Goal: Information Seeking & Learning: Check status

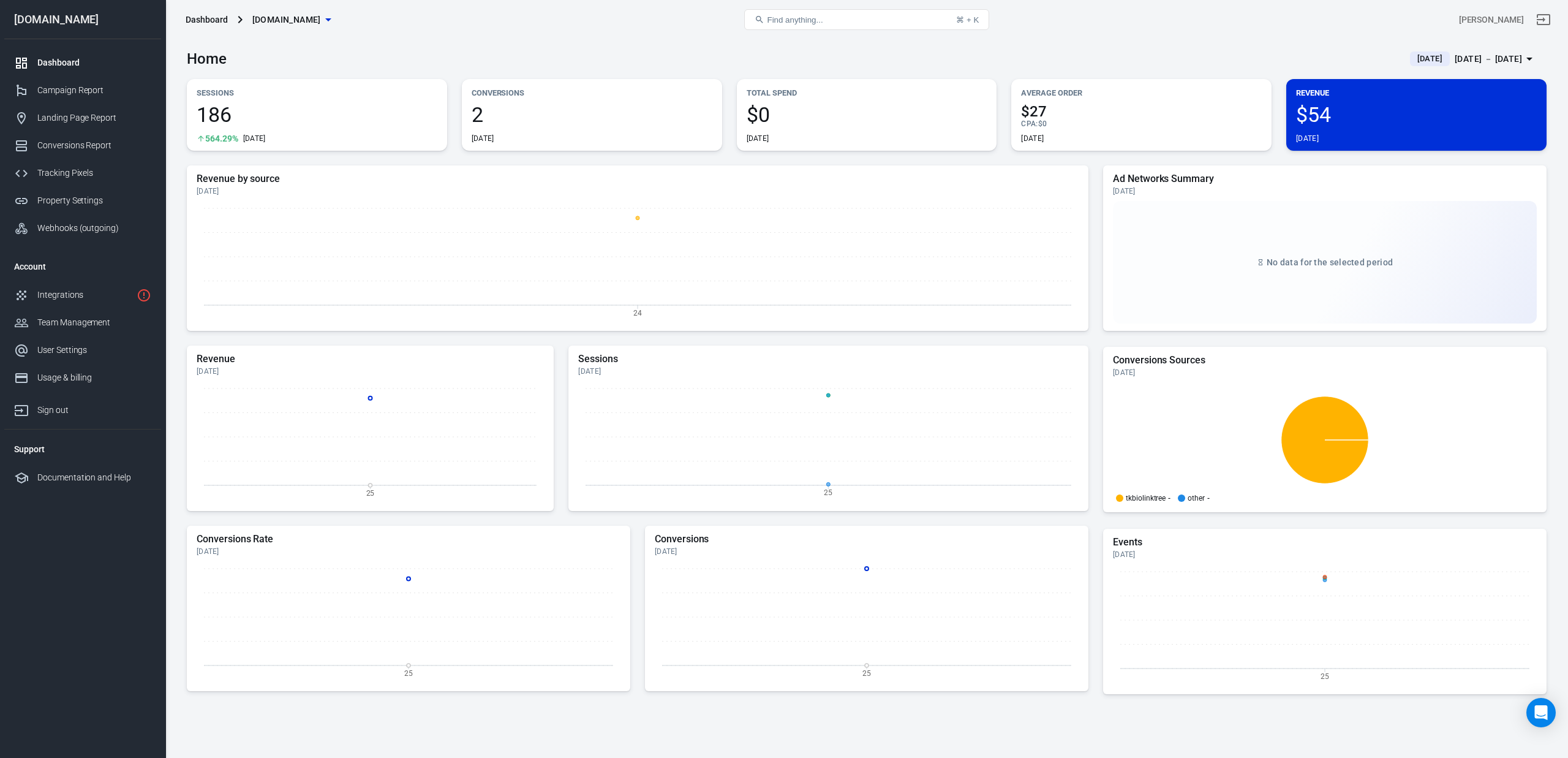
click at [256, 116] on span "186" at bounding box center [317, 115] width 241 height 21
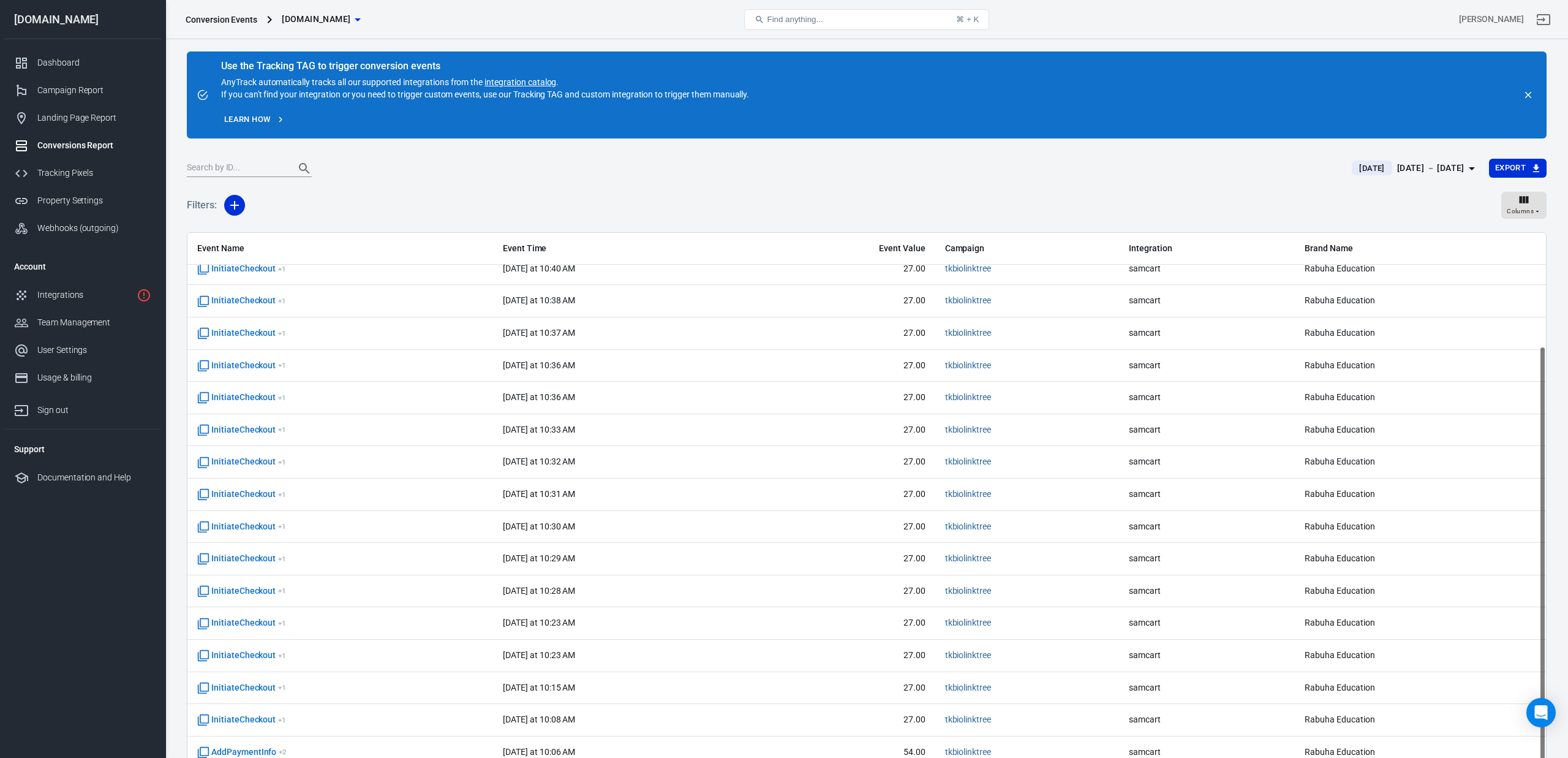
scroll to position [102, 0]
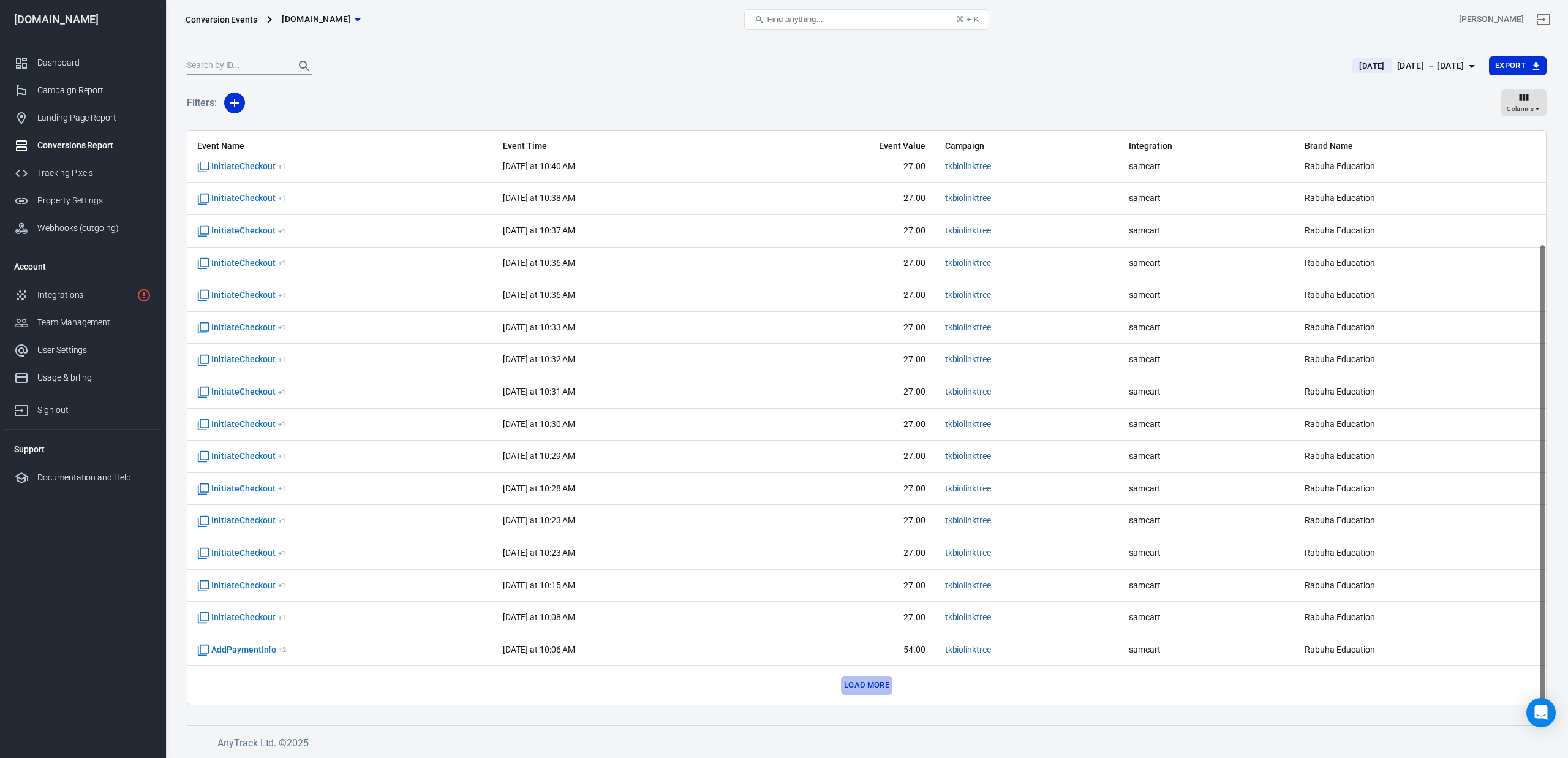
click at [869, 688] on button "Load more" at bounding box center [867, 685] width 51 height 19
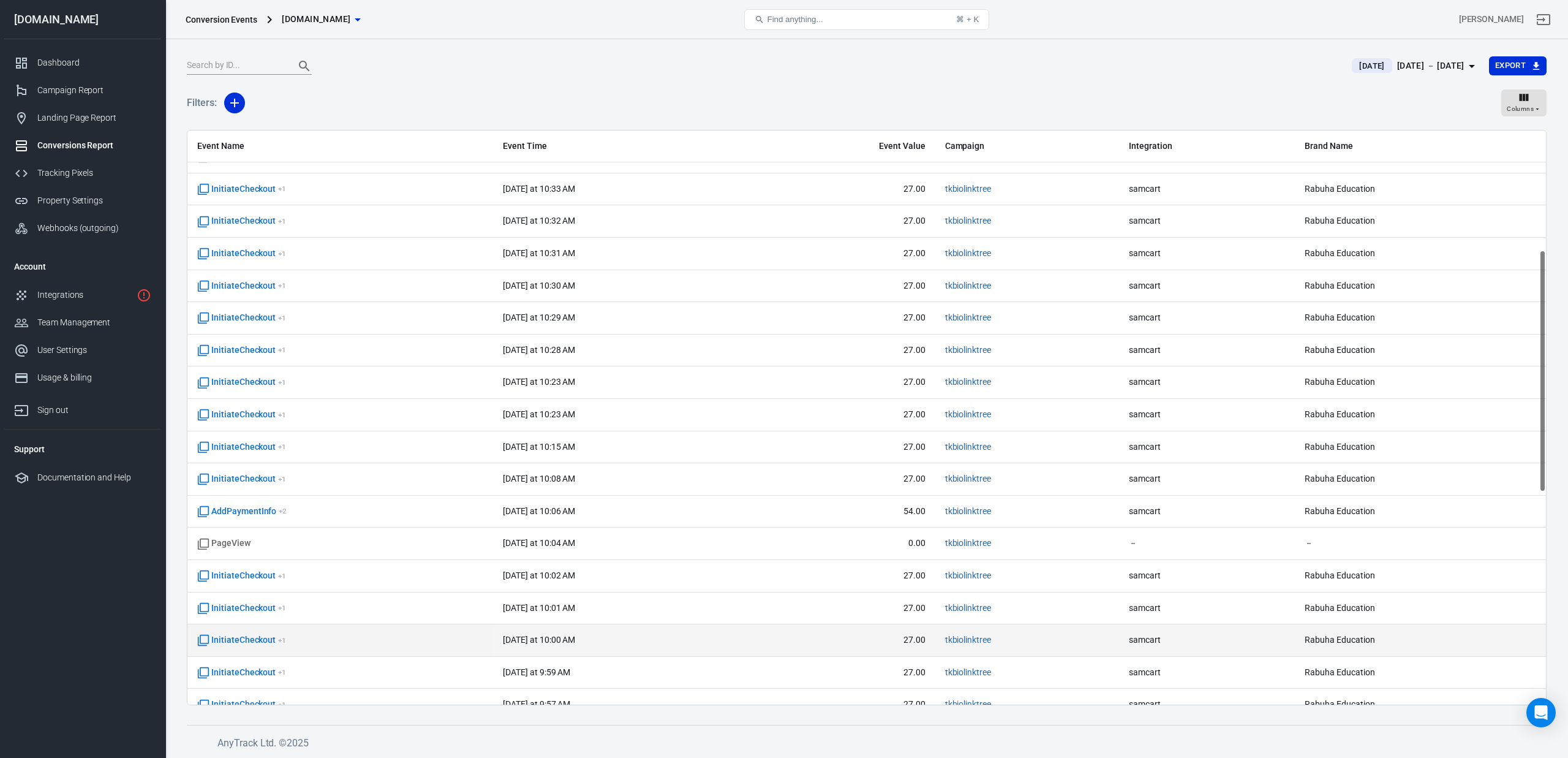
scroll to position [307, 0]
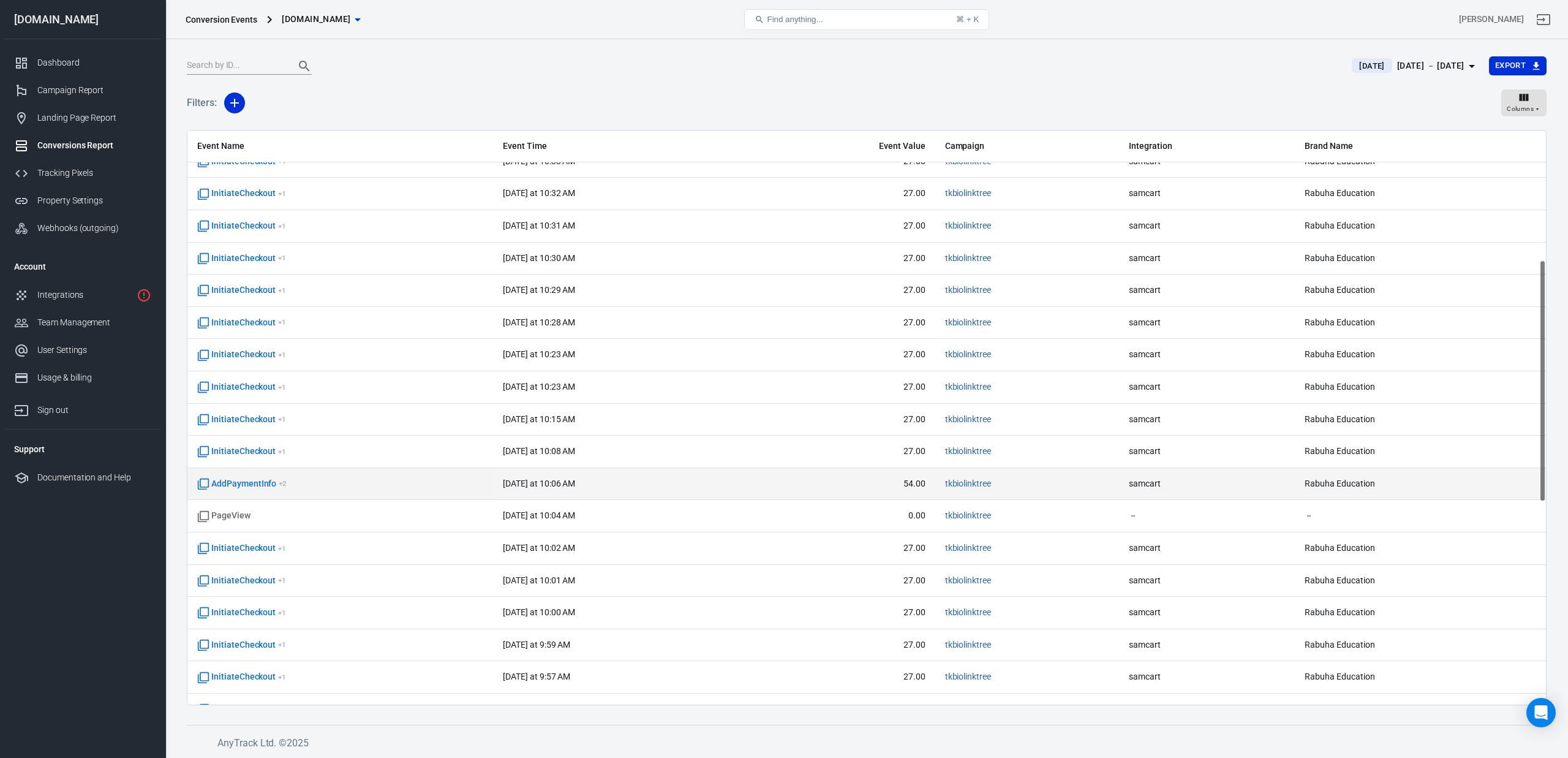
click at [909, 483] on span "54.00" at bounding box center [843, 484] width 165 height 12
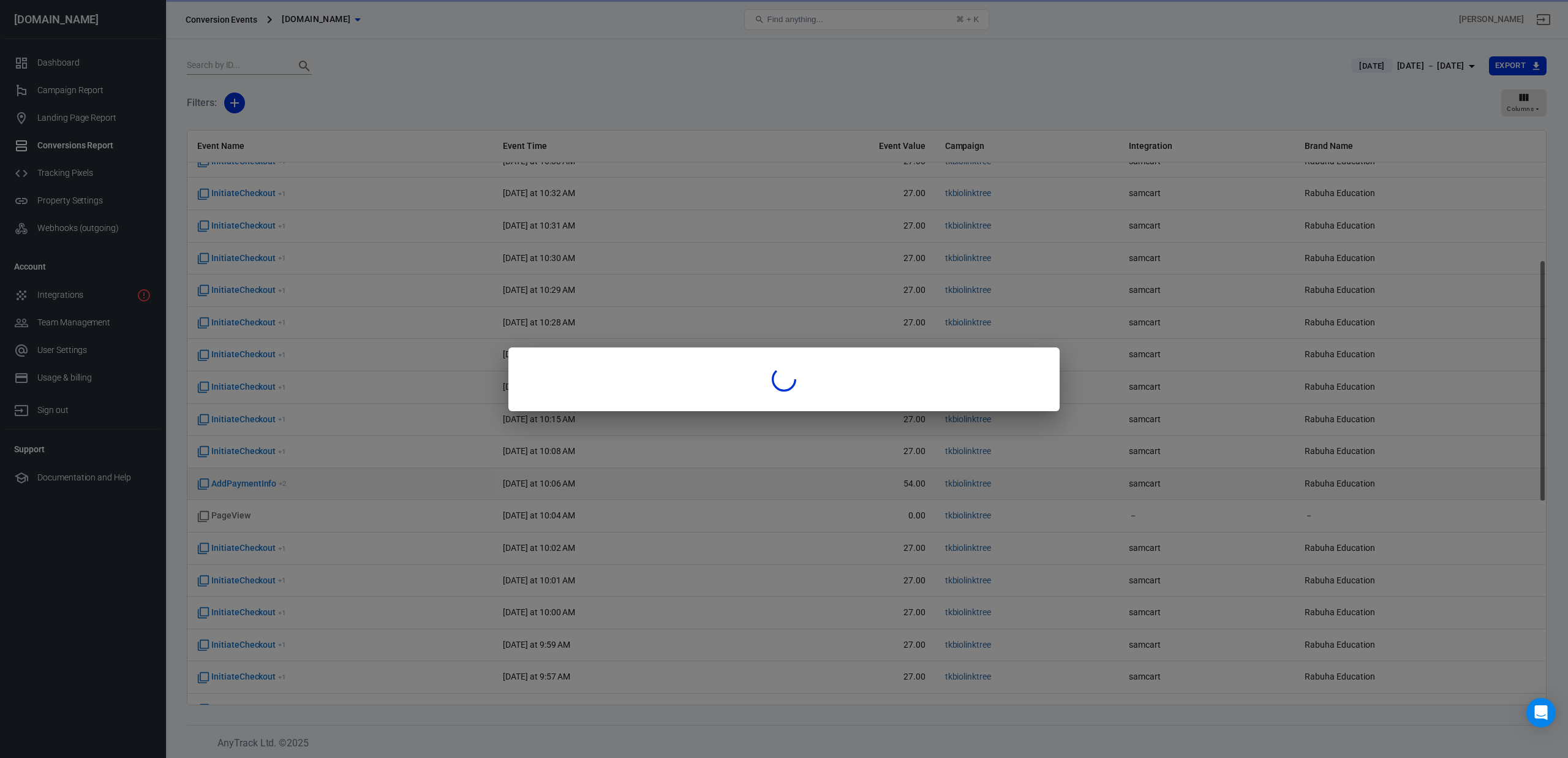
click at [909, 483] on div at bounding box center [784, 379] width 1568 height 758
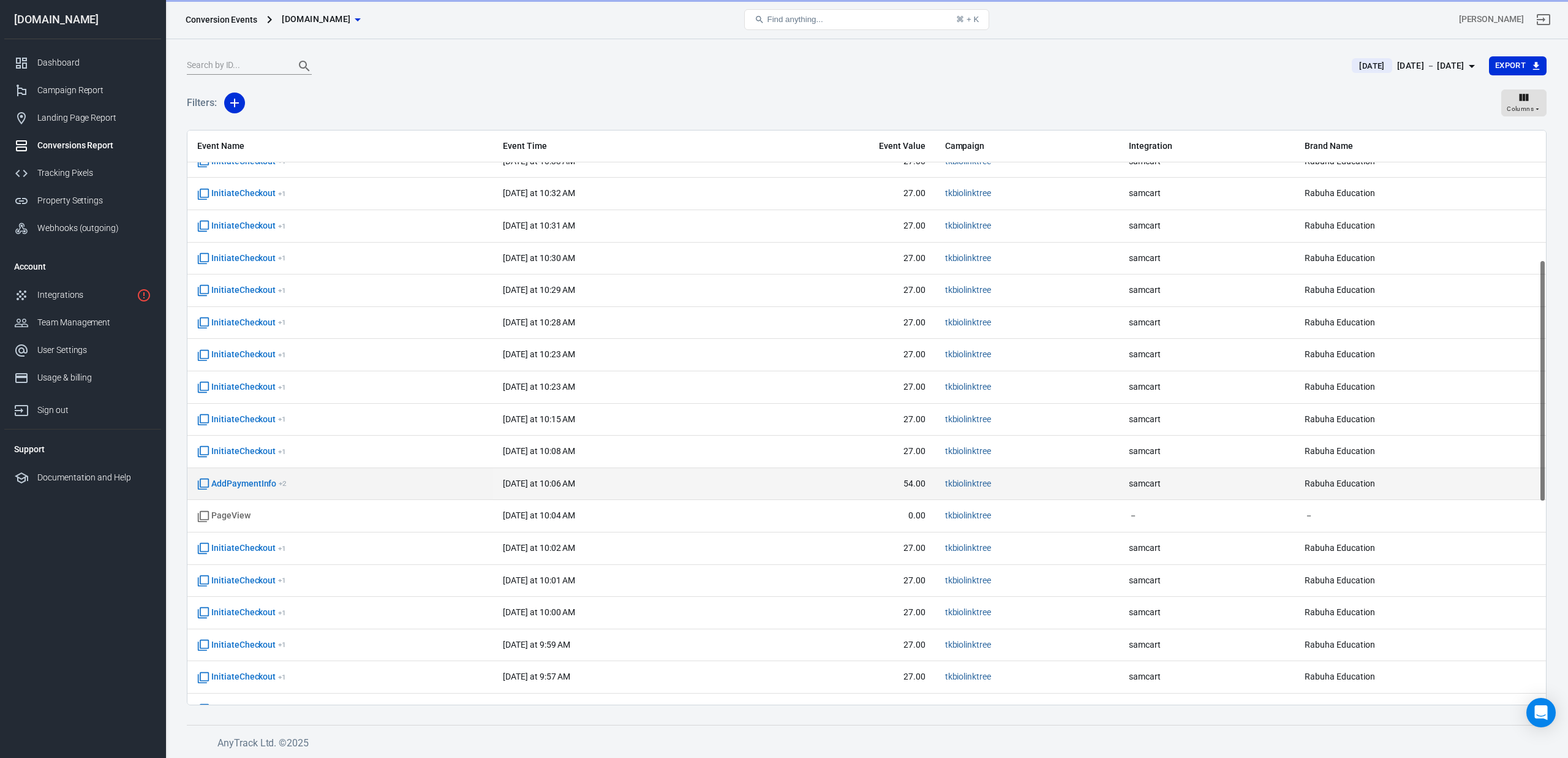
click at [909, 483] on div at bounding box center [784, 379] width 1568 height 758
click at [909, 486] on span "54.00" at bounding box center [843, 484] width 165 height 12
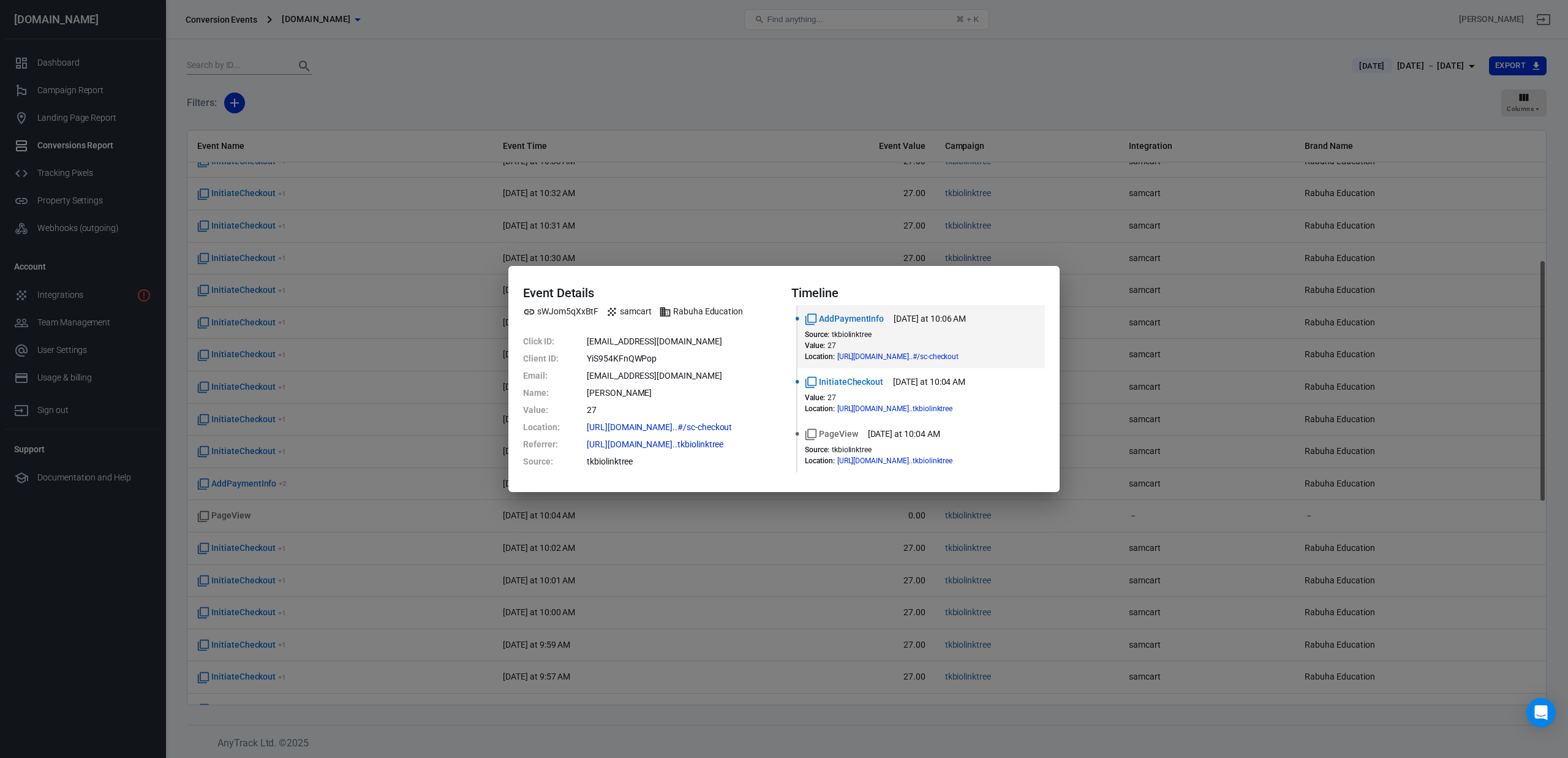
click at [740, 143] on div "Event Details sWJom5qXxBtF samcart Rabuha Education Click ID : [EMAIL_ADDRESS][…" at bounding box center [784, 379] width 1568 height 758
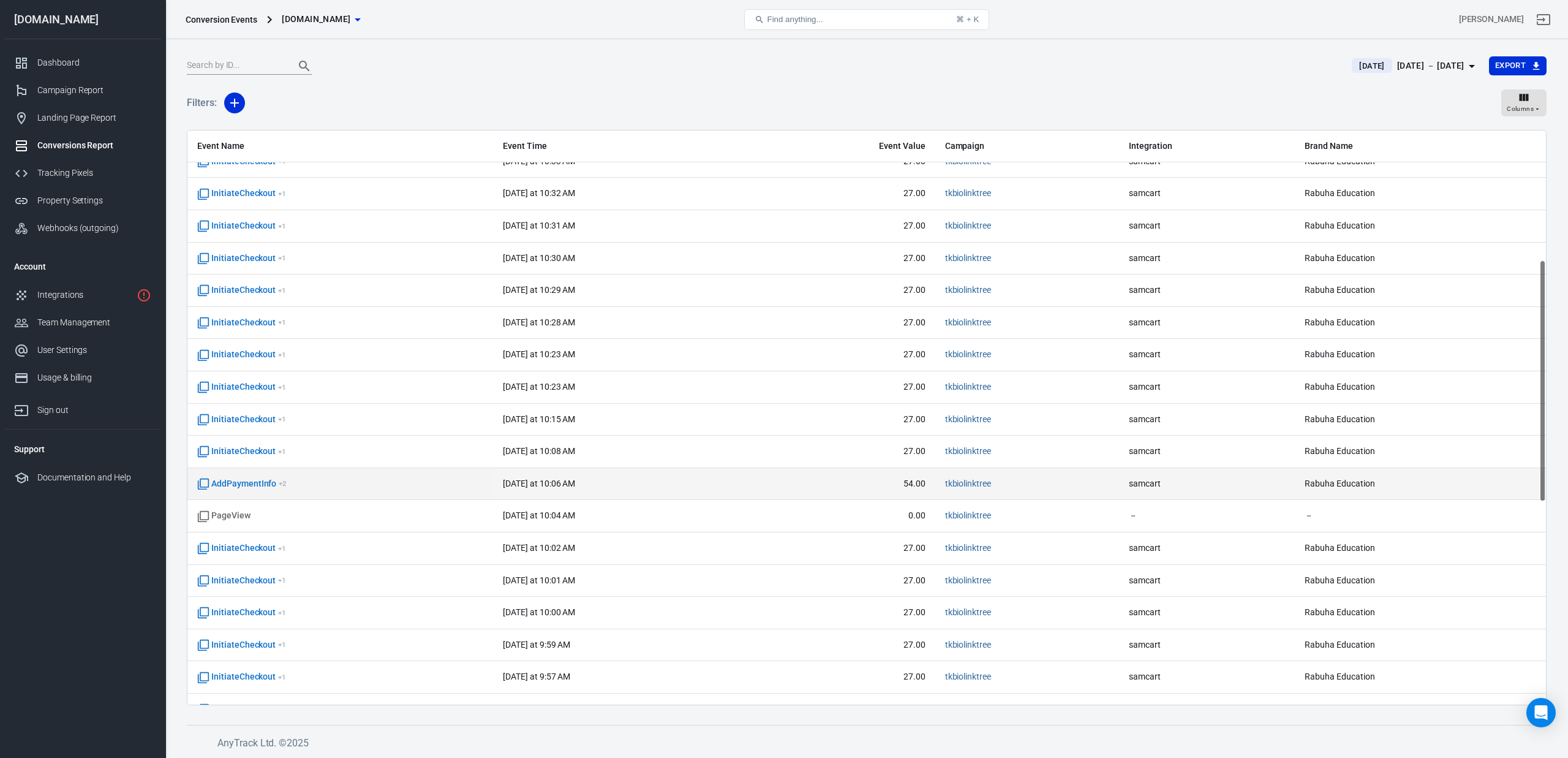
click at [660, 492] on td "[DATE] at 10:06 AM" at bounding box center [622, 484] width 258 height 33
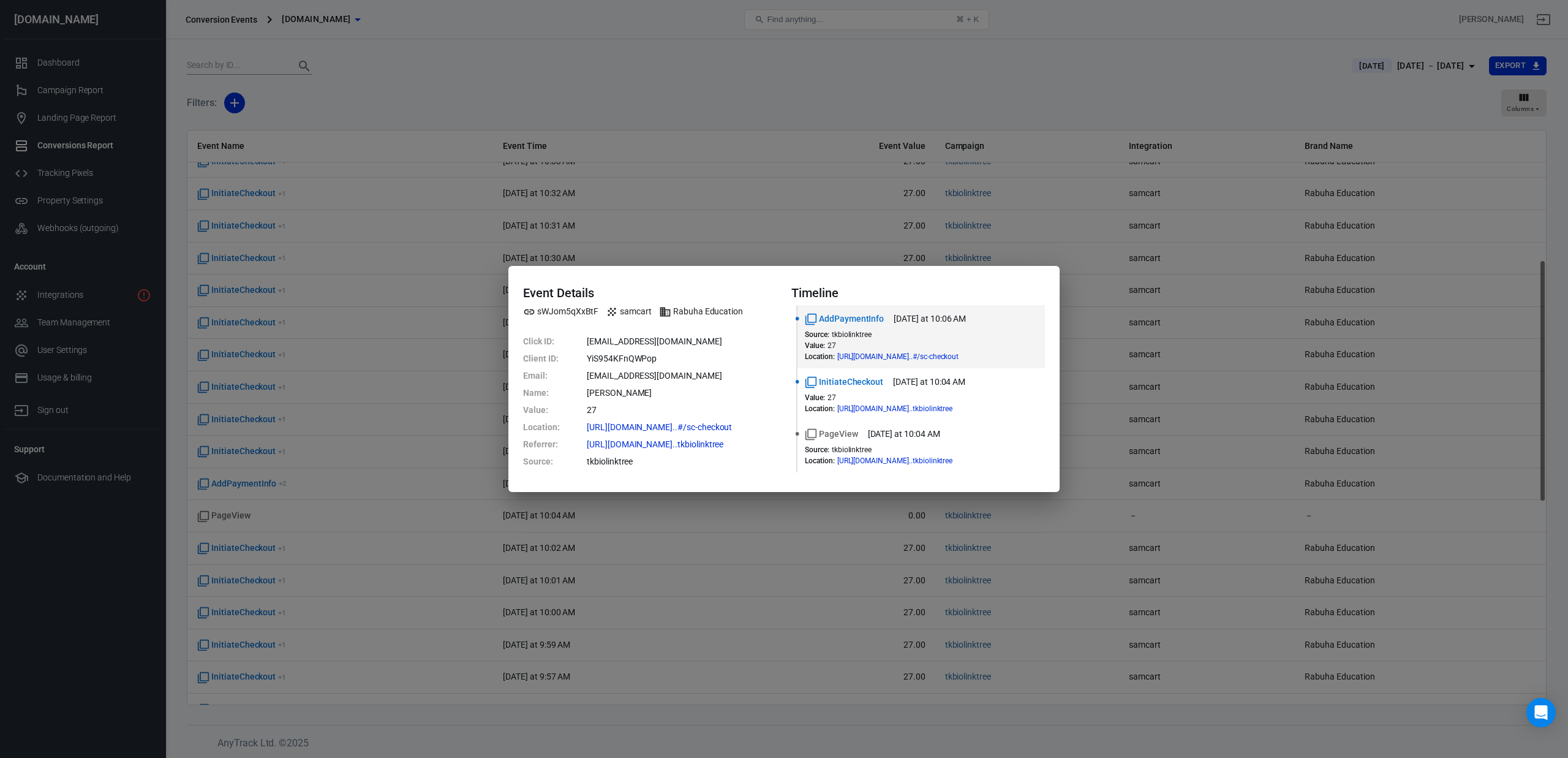
click at [614, 219] on div "Event Details sWJom5qXxBtF samcart Rabuha Education Click ID : [EMAIL_ADDRESS][…" at bounding box center [784, 379] width 1568 height 758
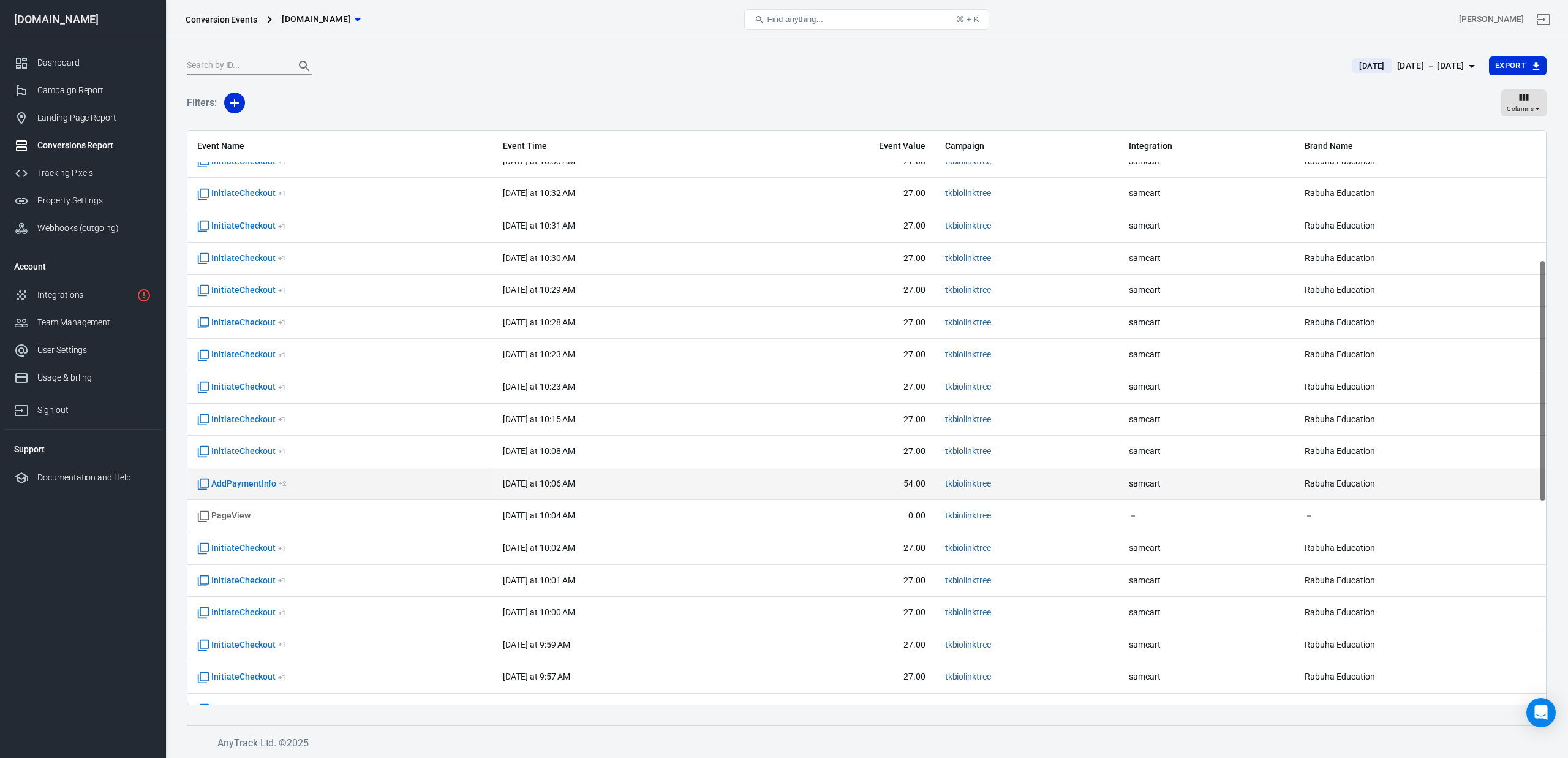
scroll to position [0, 0]
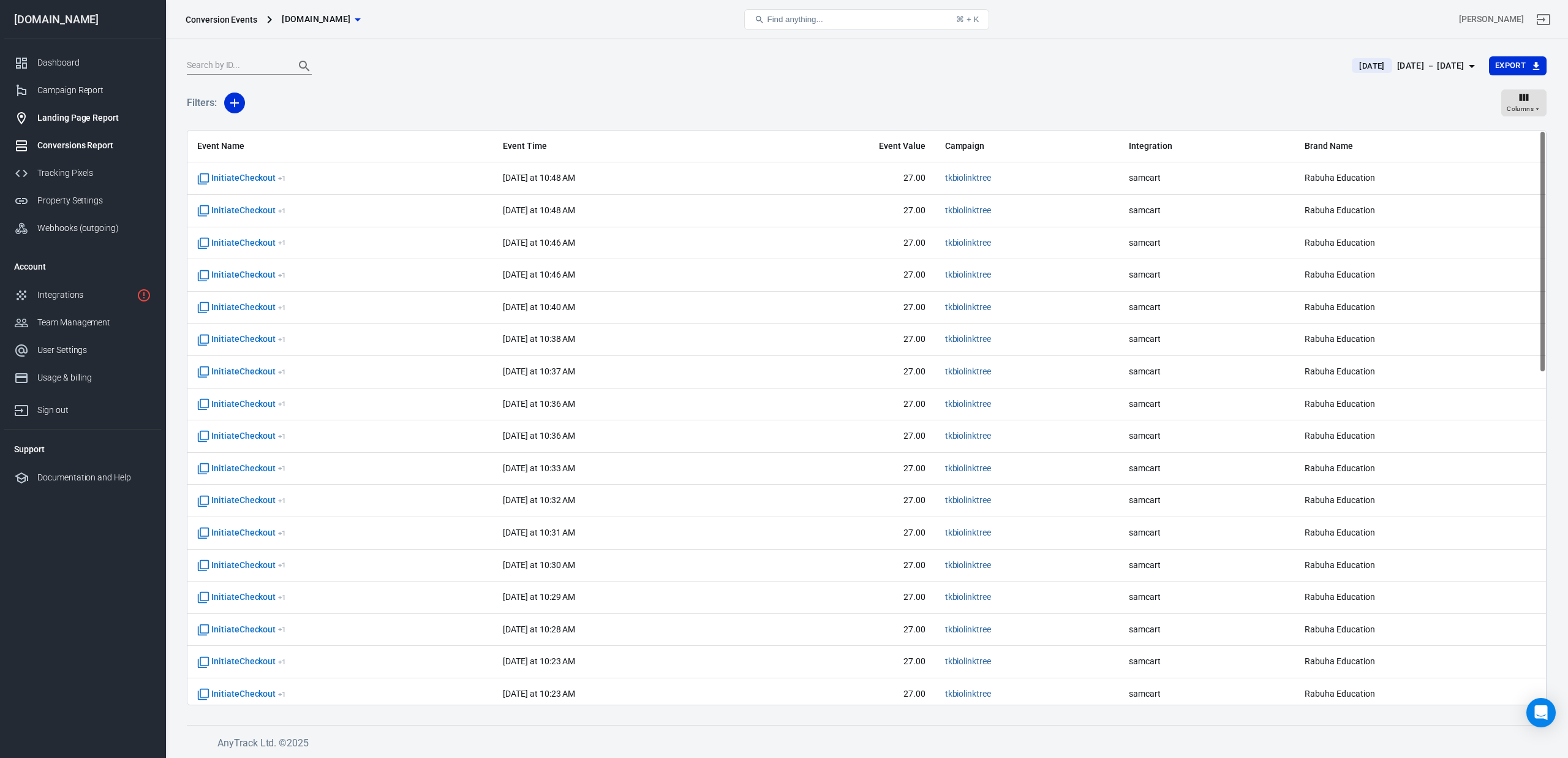
click at [39, 113] on div "Landing Page Report" at bounding box center [94, 118] width 114 height 13
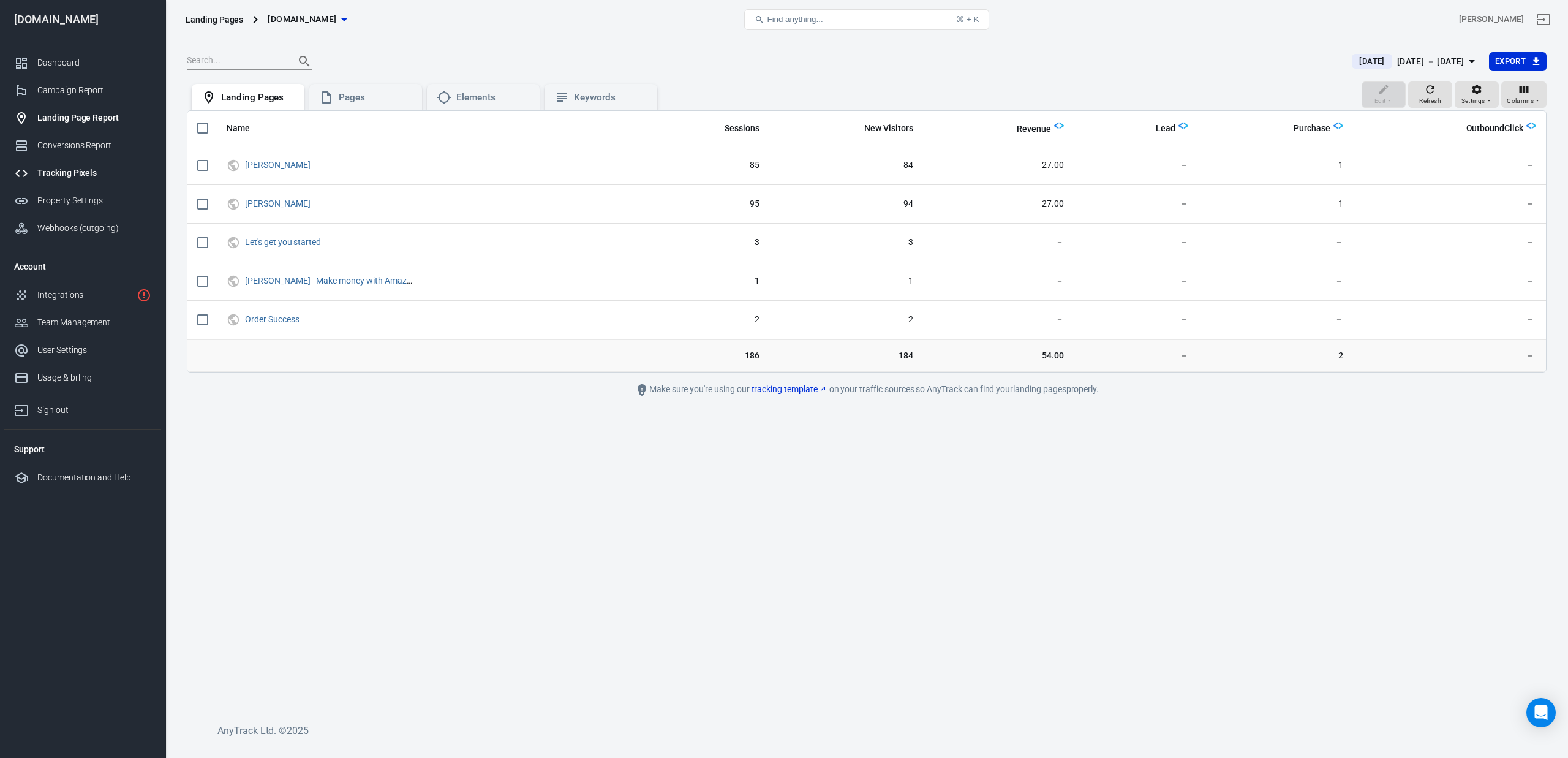
click at [73, 179] on div "Tracking Pixels" at bounding box center [94, 173] width 114 height 13
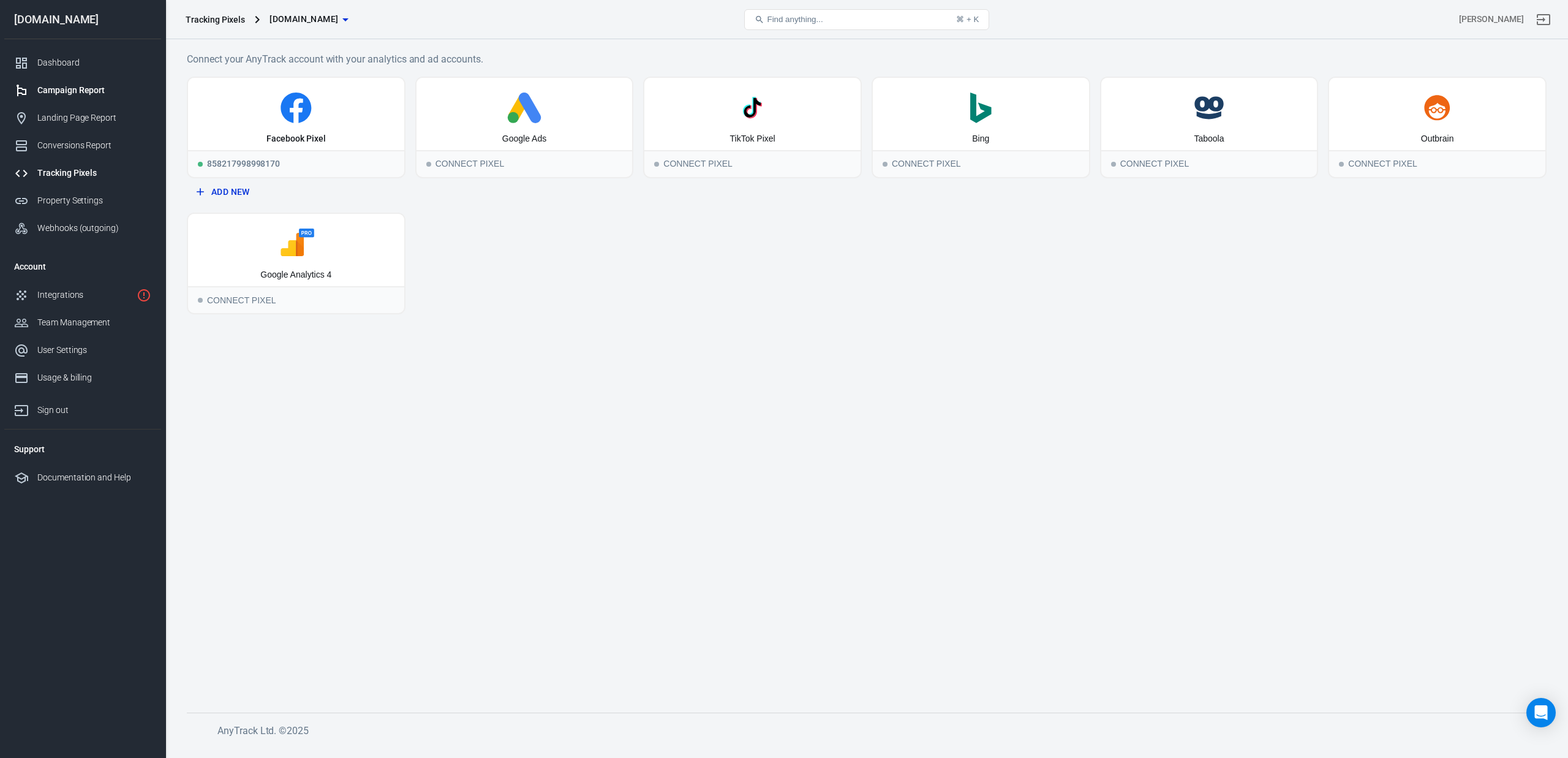
click at [81, 92] on div "Campaign Report" at bounding box center [94, 91] width 114 height 13
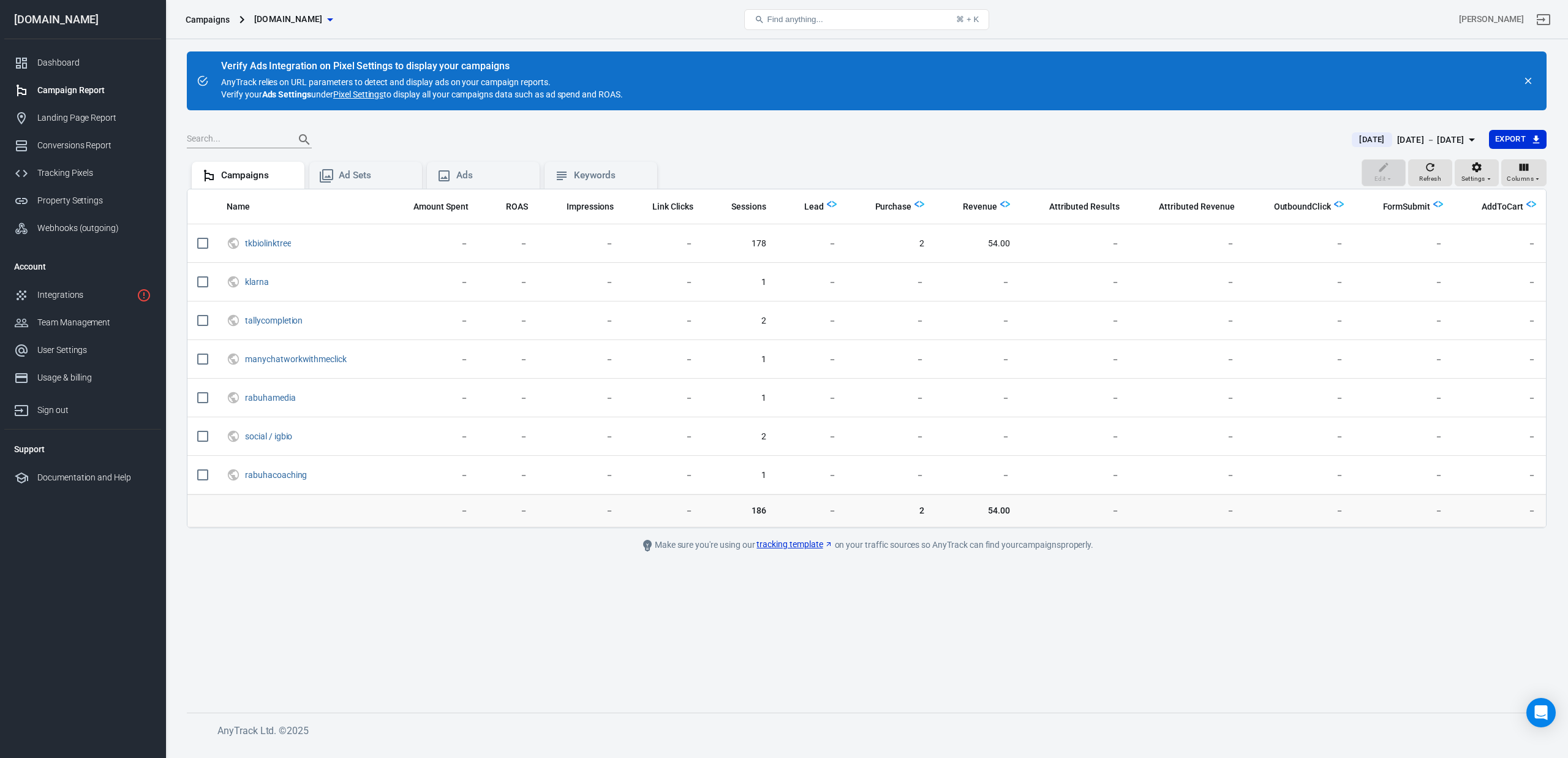
click at [268, 68] on div "Verify Ads Integration on Pixel Settings to display your campaigns" at bounding box center [422, 66] width 402 height 12
click at [264, 68] on div "Verify Ads Integration on Pixel Settings to display your campaigns" at bounding box center [422, 66] width 402 height 12
click at [339, 70] on div "Verify Ads Integration on Pixel Settings to display your campaigns" at bounding box center [422, 66] width 402 height 12
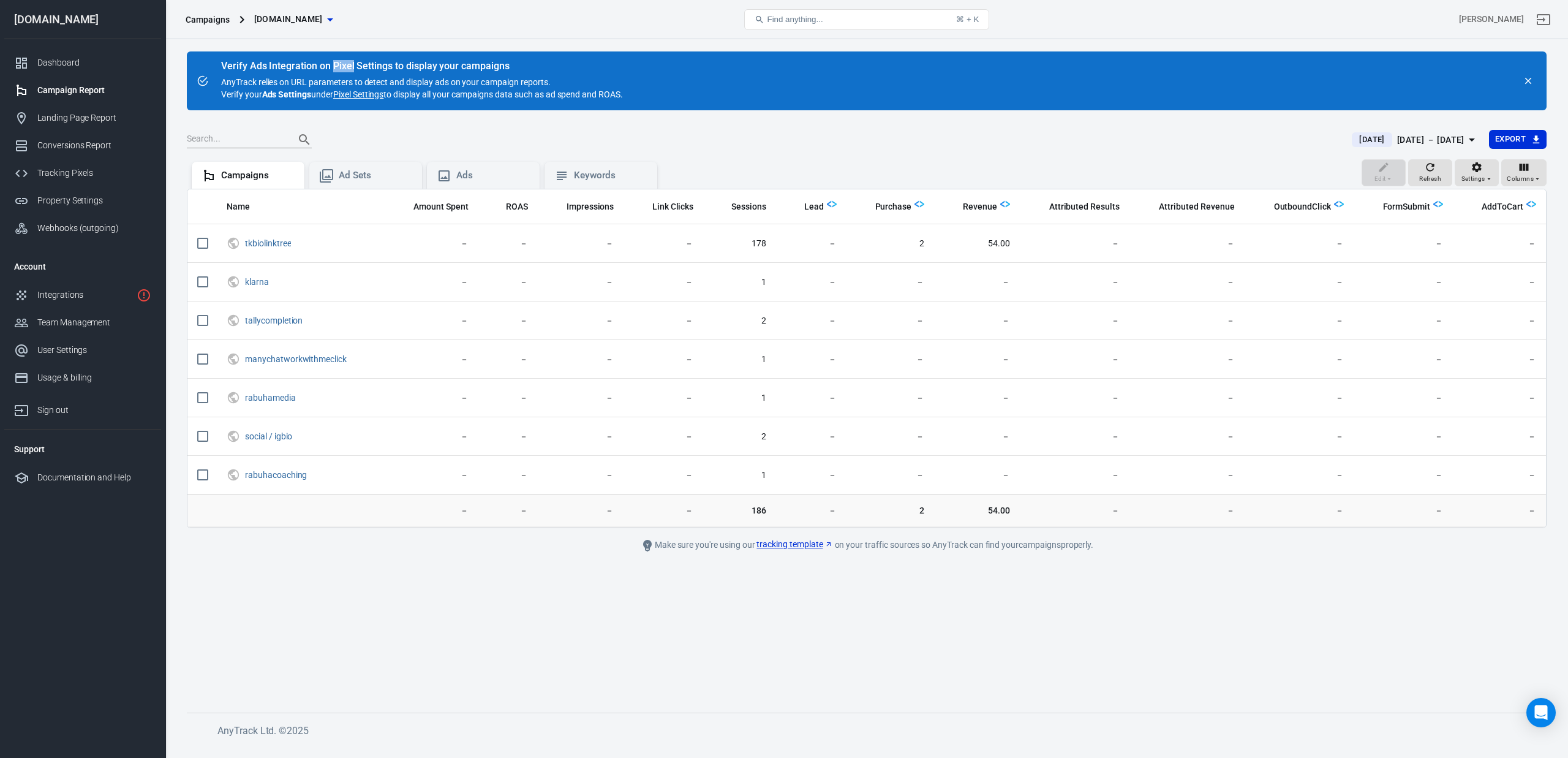
click at [339, 70] on div "Verify Ads Integration on Pixel Settings to display your campaigns" at bounding box center [422, 66] width 402 height 12
click at [65, 73] on link "Dashboard" at bounding box center [83, 63] width 157 height 28
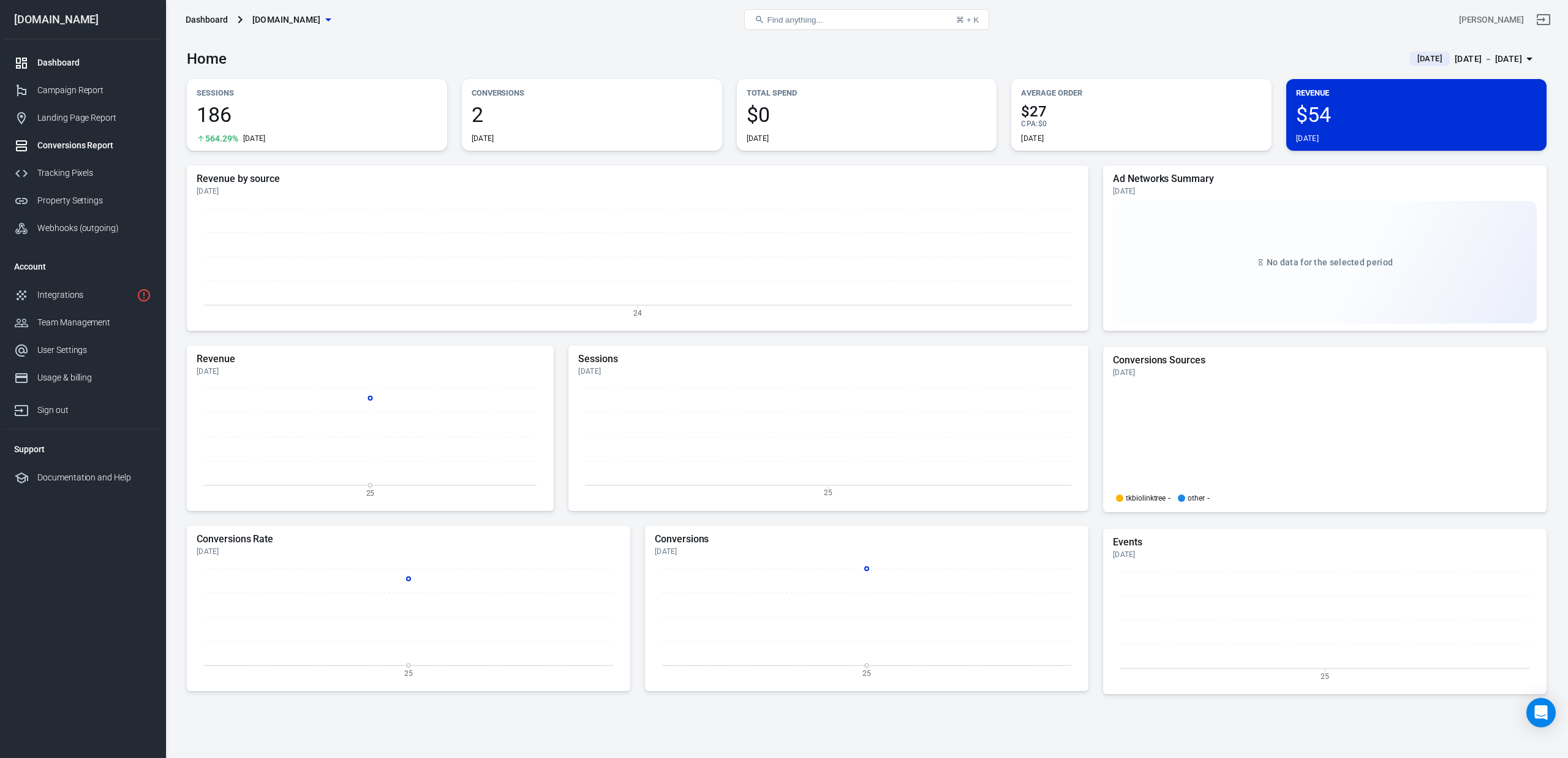
click at [67, 148] on div "Conversions Report" at bounding box center [94, 146] width 114 height 13
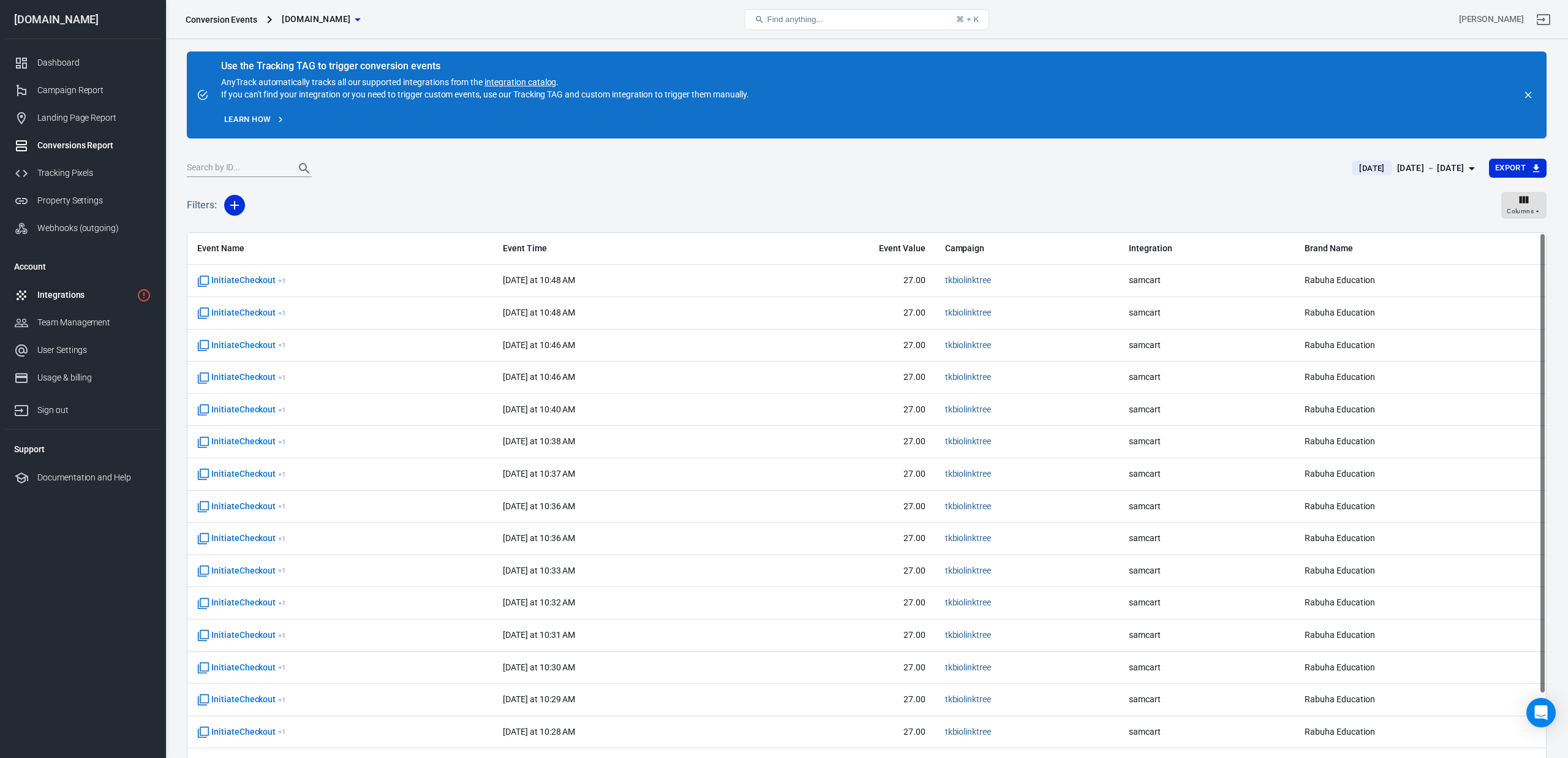
click at [54, 295] on div "Integrations" at bounding box center [85, 295] width 94 height 13
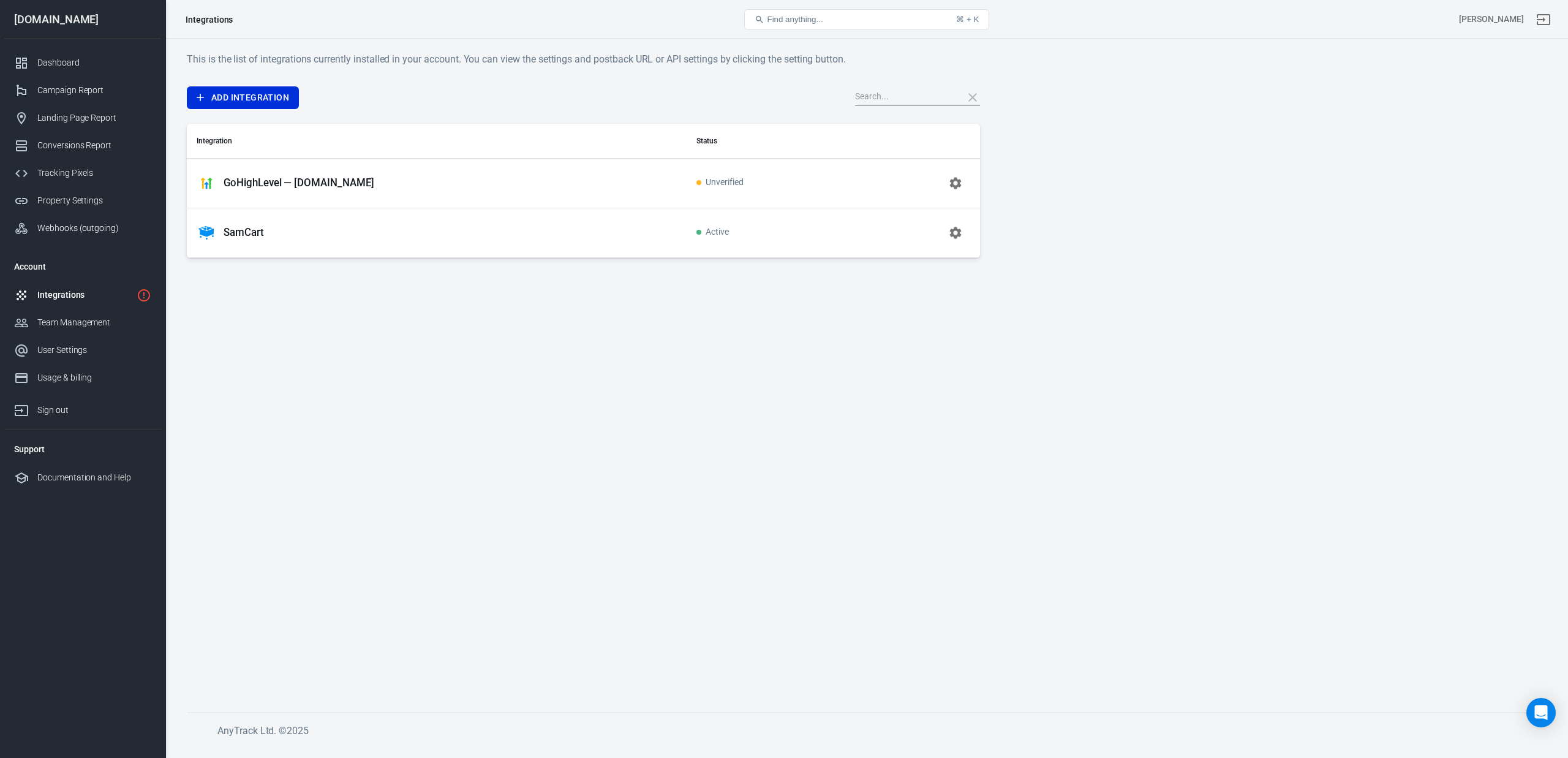
click at [959, 181] on icon "button" at bounding box center [956, 183] width 12 height 12
click at [953, 183] on icon "button" at bounding box center [956, 183] width 12 height 12
click at [954, 184] on icon "button" at bounding box center [955, 183] width 15 height 15
click at [951, 180] on icon "button" at bounding box center [956, 183] width 12 height 12
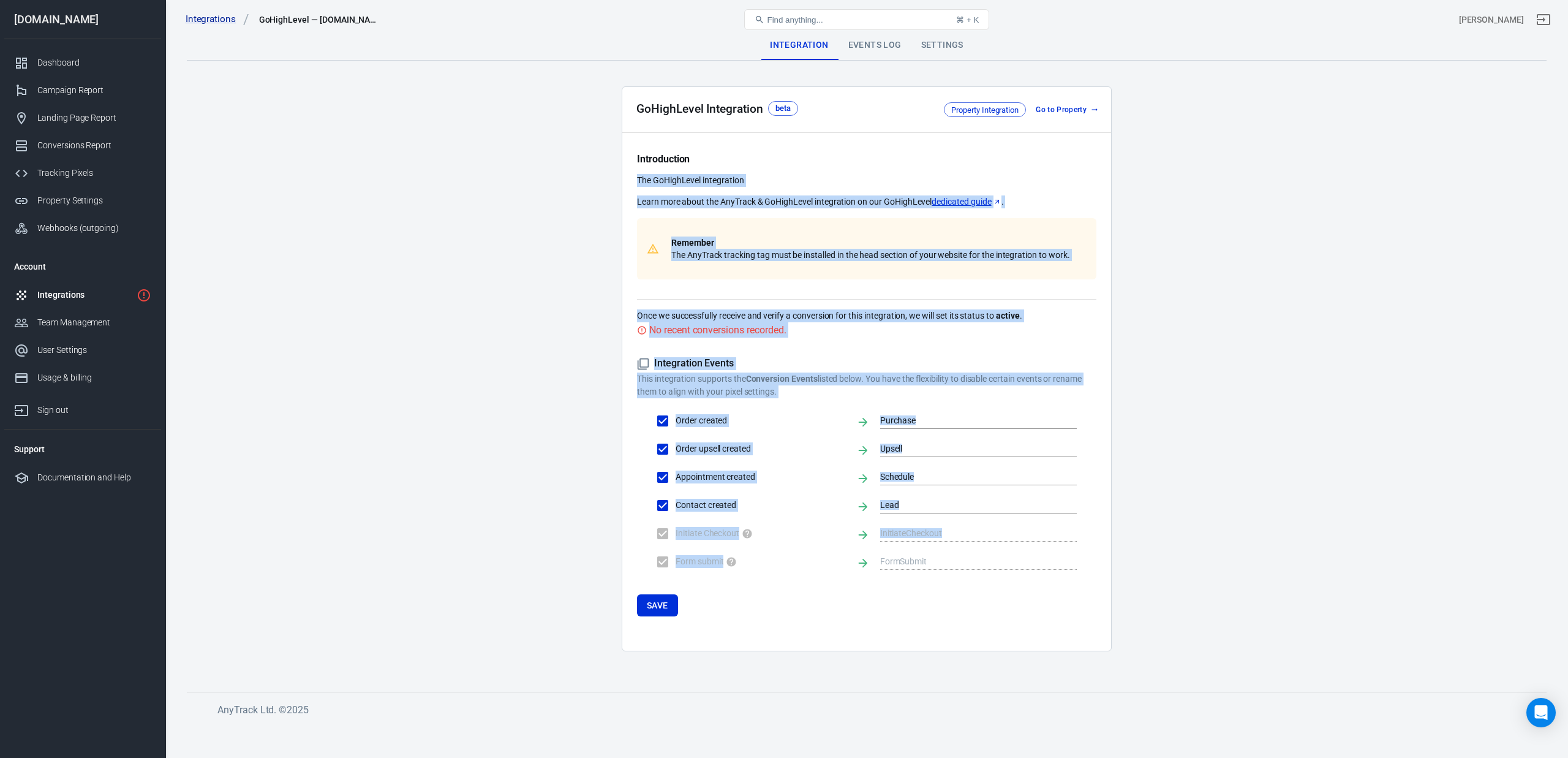
drag, startPoint x: 577, startPoint y: 179, endPoint x: 882, endPoint y: 597, distance: 517.4
click at [882, 593] on main "Integration Events Log Settings GoHighLevel Integration beta Property Integrati…" at bounding box center [867, 351] width 1360 height 641
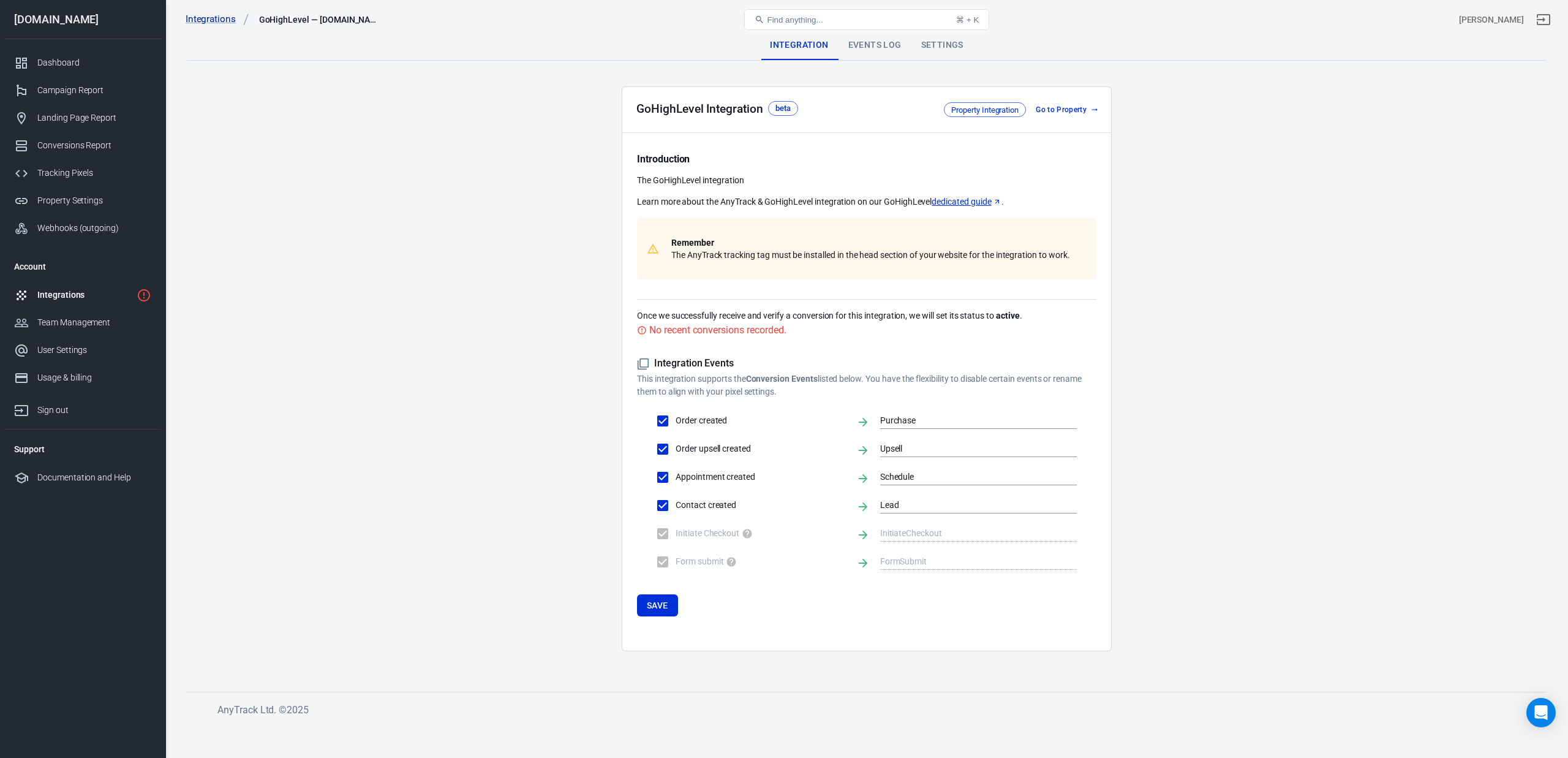
click at [471, 217] on main "Integration Events Log Settings GoHighLevel Integration beta Property Integrati…" at bounding box center [867, 351] width 1360 height 641
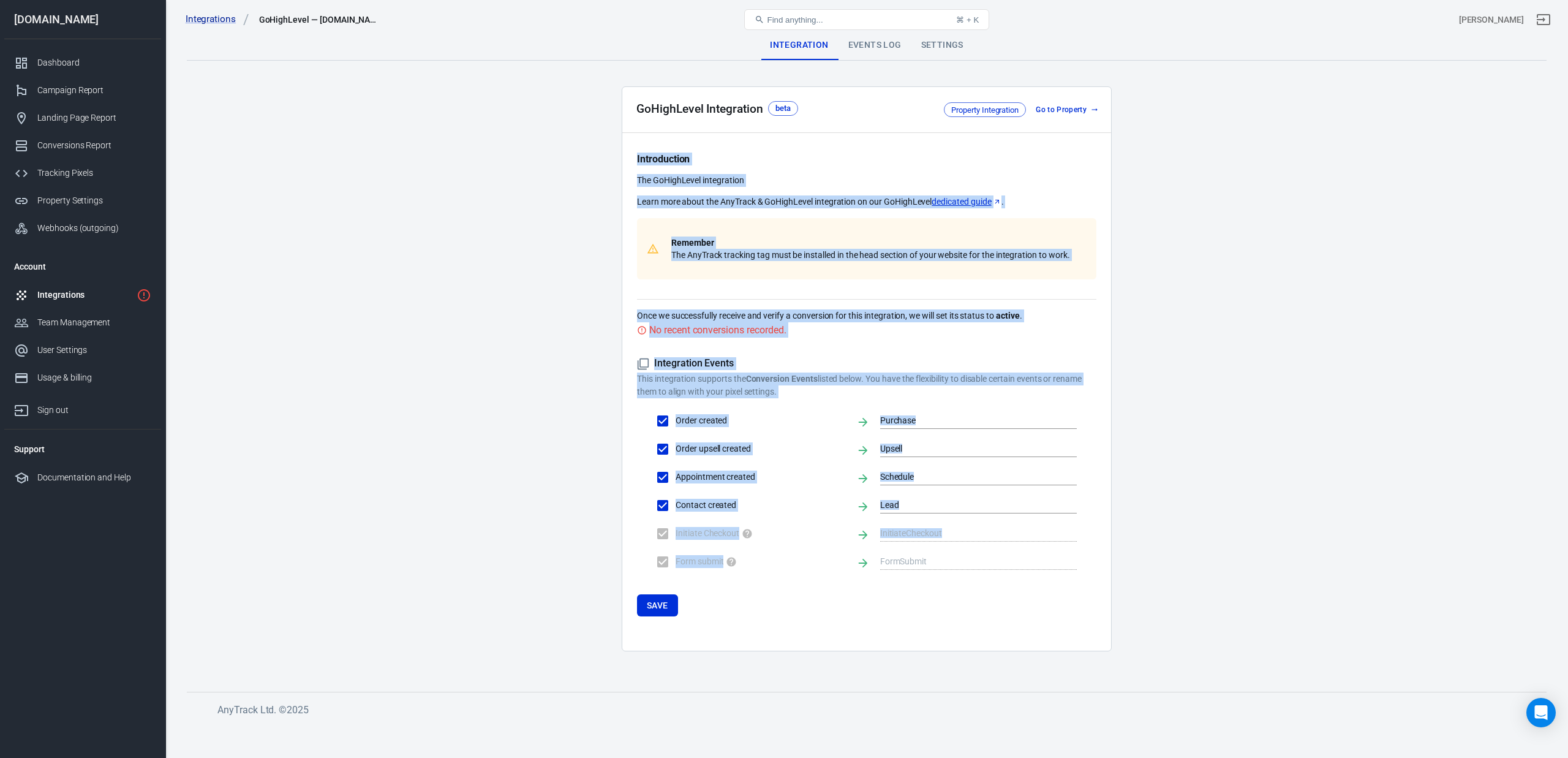
drag, startPoint x: 577, startPoint y: 152, endPoint x: 873, endPoint y: 581, distance: 521.2
click at [873, 574] on main "Integration Events Log Settings GoHighLevel Integration beta Property Integrati…" at bounding box center [867, 351] width 1360 height 641
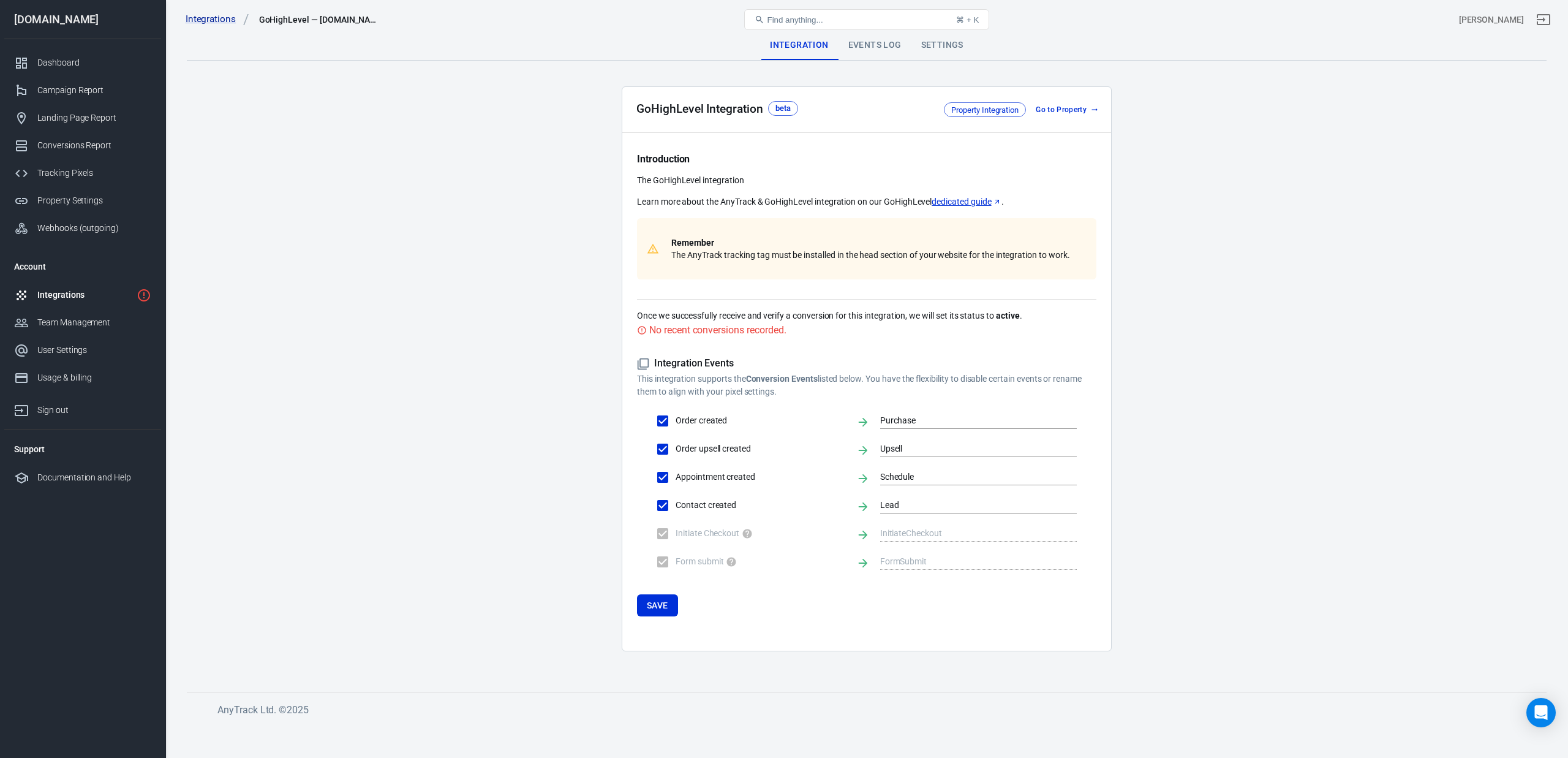
click at [540, 347] on main "Integration Events Log Settings GoHighLevel Integration beta Property Integrati…" at bounding box center [867, 351] width 1360 height 641
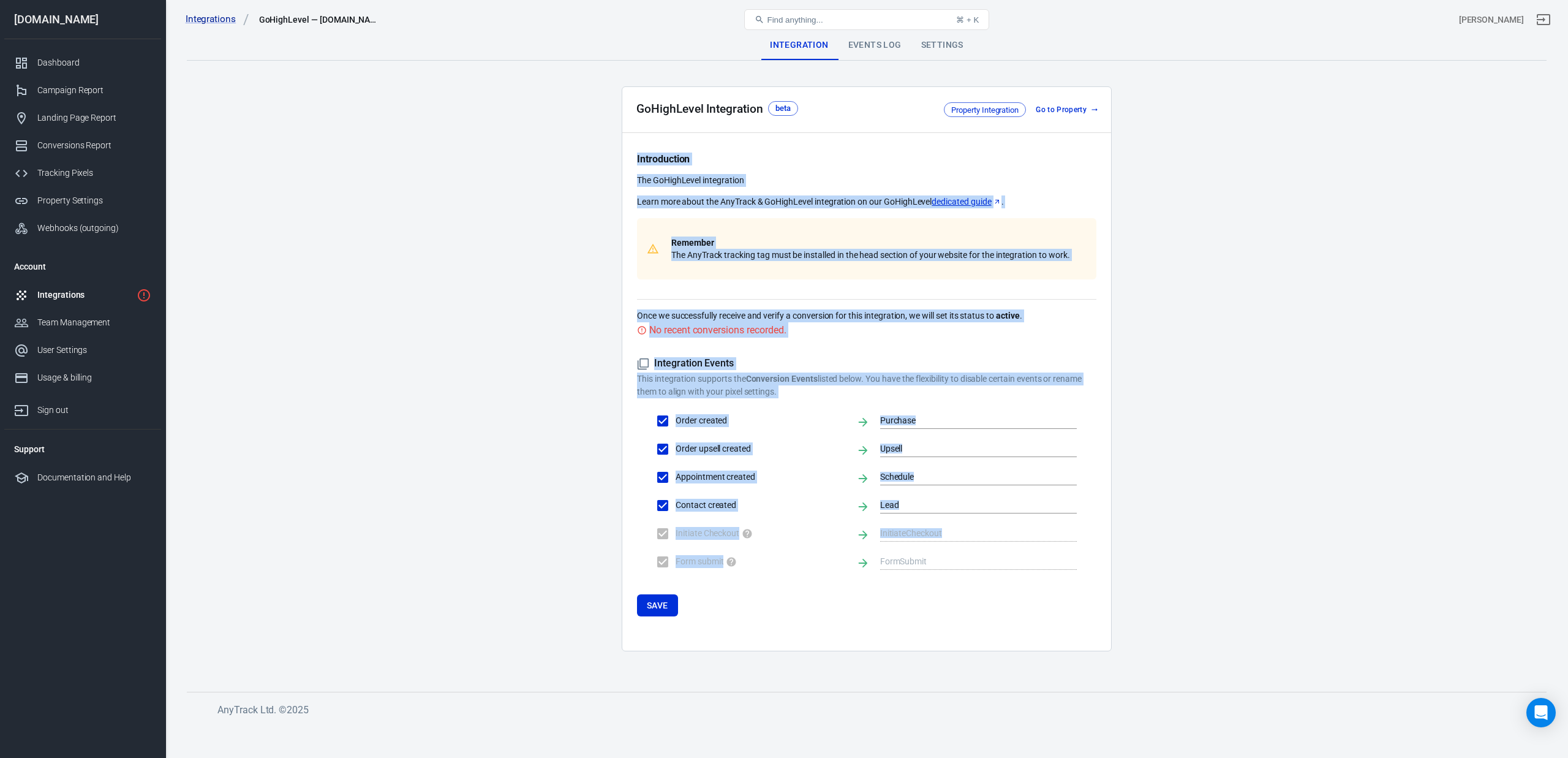
drag, startPoint x: 630, startPoint y: 156, endPoint x: 838, endPoint y: 623, distance: 511.2
click at [838, 623] on div "GoHighLevel Integration beta Property Integration Go to Property Introduction T…" at bounding box center [867, 368] width 490 height 565
click at [548, 481] on main "Integration Events Log Settings GoHighLevel Integration beta Property Integrati…" at bounding box center [867, 351] width 1360 height 641
drag, startPoint x: 631, startPoint y: 104, endPoint x: 887, endPoint y: 582, distance: 542.2
click at [887, 577] on div "GoHighLevel Integration beta Property Integration Go to Property Introduction T…" at bounding box center [867, 368] width 490 height 565
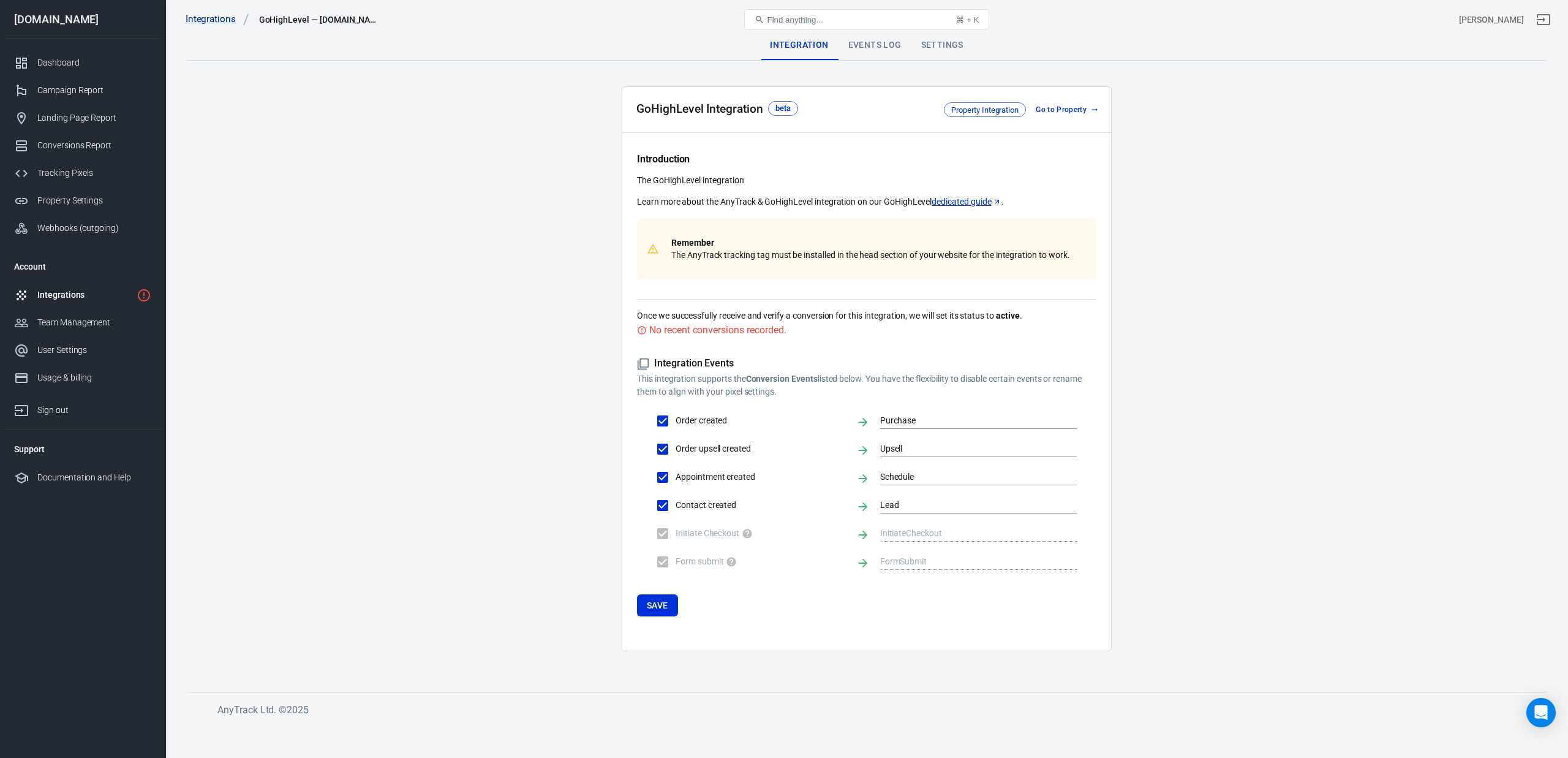
click at [887, 582] on form "Integration Events This integration supports the Conversion Events listed below…" at bounding box center [866, 486] width 459 height 259
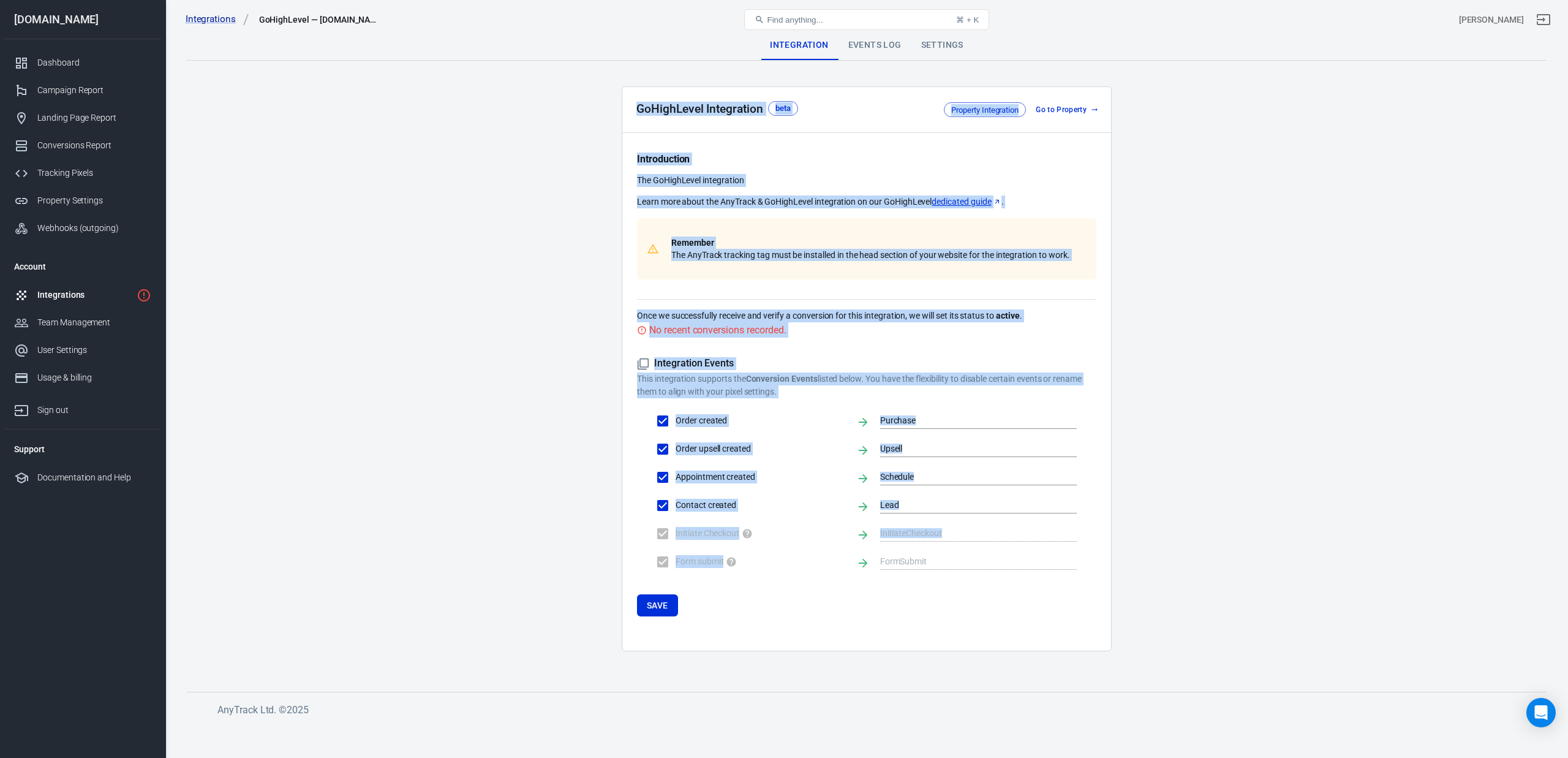
drag, startPoint x: 899, startPoint y: 581, endPoint x: 612, endPoint y: 107, distance: 554.1
click at [612, 107] on main "Integration Events Log Settings GoHighLevel Integration beta Property Integrati…" at bounding box center [867, 351] width 1360 height 641
drag, startPoint x: 609, startPoint y: 107, endPoint x: 833, endPoint y: 577, distance: 520.6
click at [833, 577] on main "Integration Events Log Settings GoHighLevel Integration beta Property Integrati…" at bounding box center [867, 351] width 1360 height 641
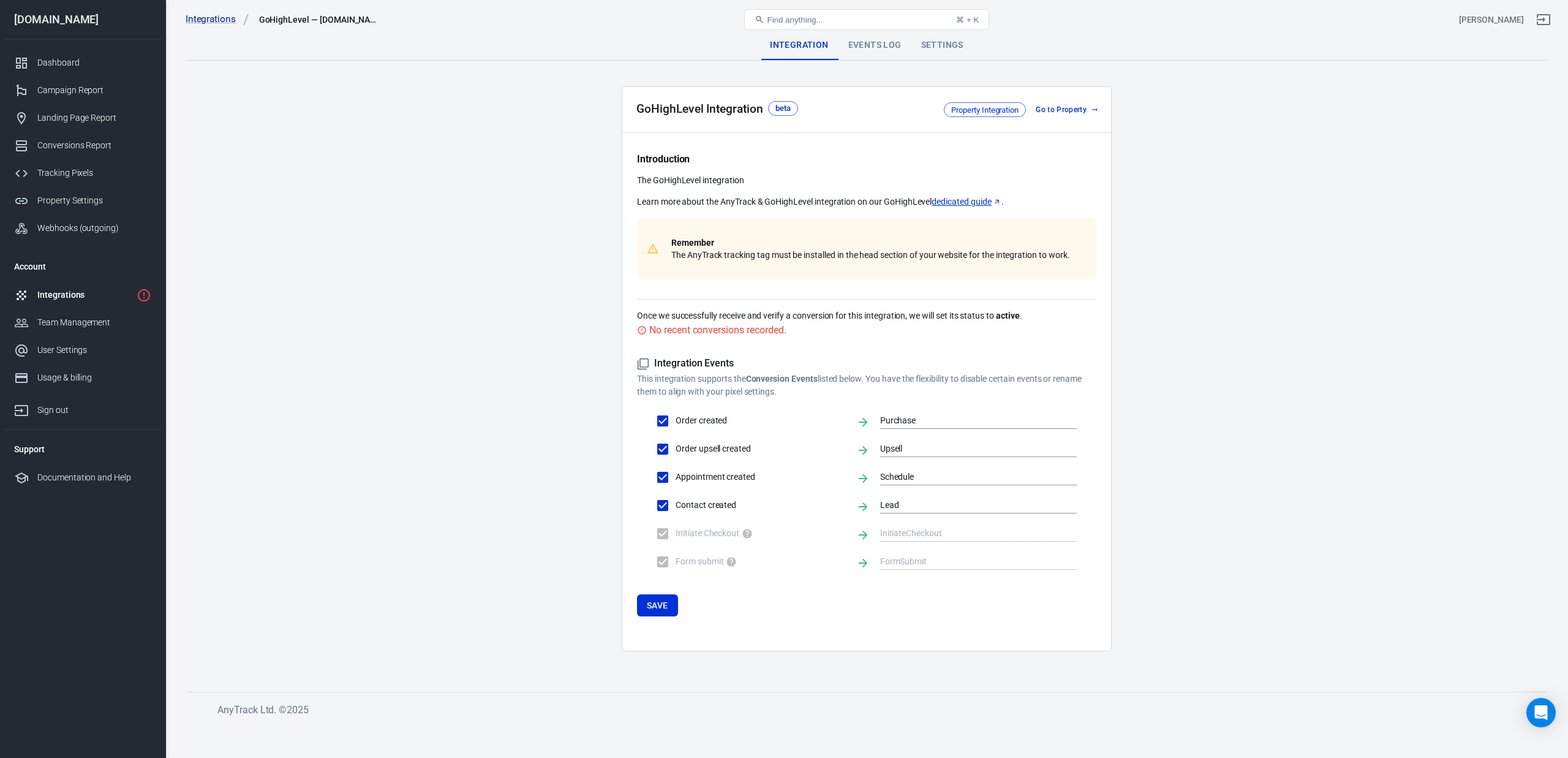
click at [833, 575] on form "Integration Events This integration supports the Conversion Events listed below…" at bounding box center [866, 486] width 459 height 259
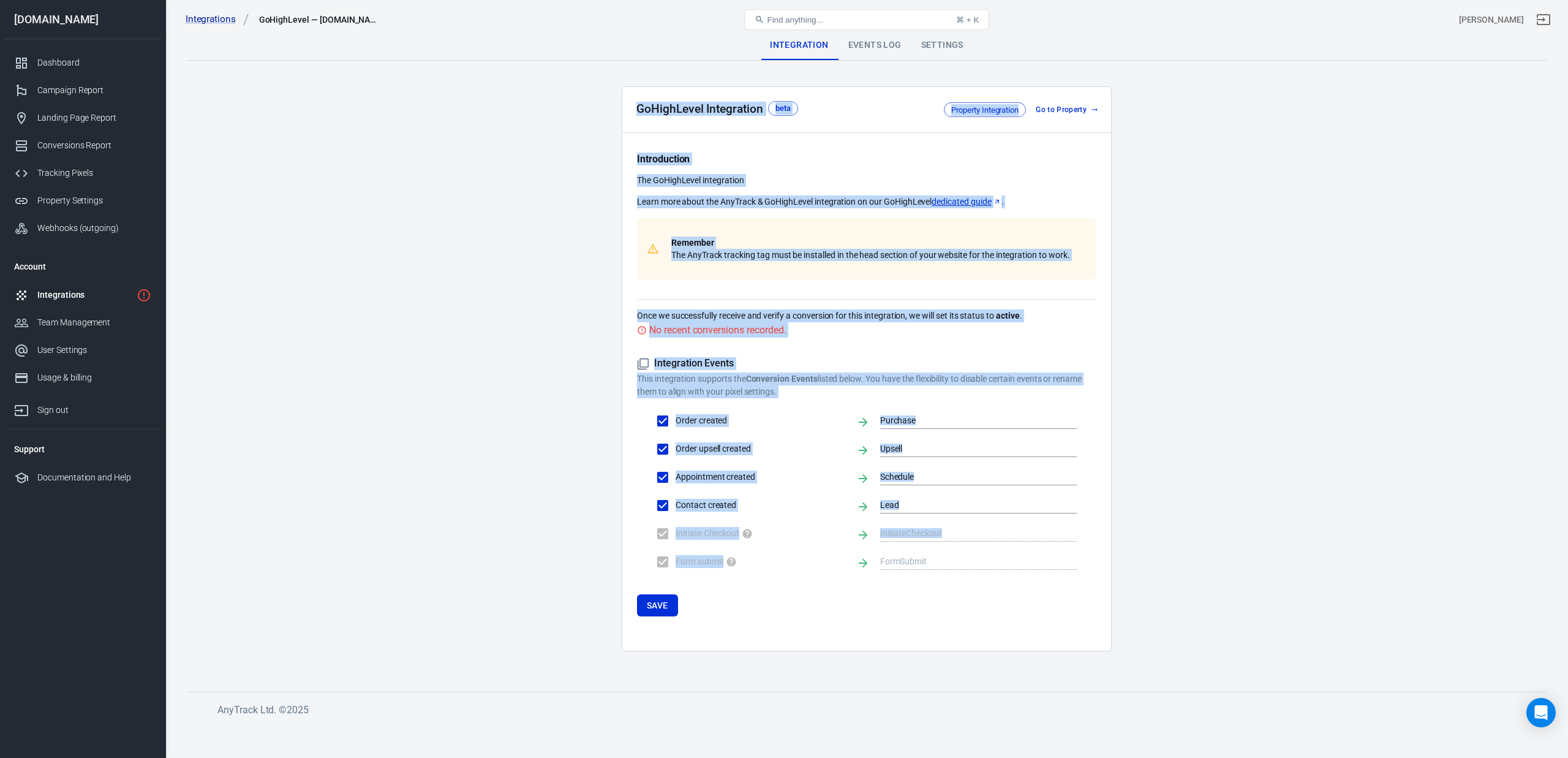
drag, startPoint x: 871, startPoint y: 587, endPoint x: 608, endPoint y: 114, distance: 541.2
click at [608, 114] on main "Integration Events Log Settings GoHighLevel Integration beta Property Integrati…" at bounding box center [867, 351] width 1360 height 641
drag, startPoint x: 608, startPoint y: 112, endPoint x: 917, endPoint y: 600, distance: 577.6
click at [917, 601] on main "Integration Events Log Settings GoHighLevel Integration beta Property Integrati…" at bounding box center [867, 351] width 1360 height 641
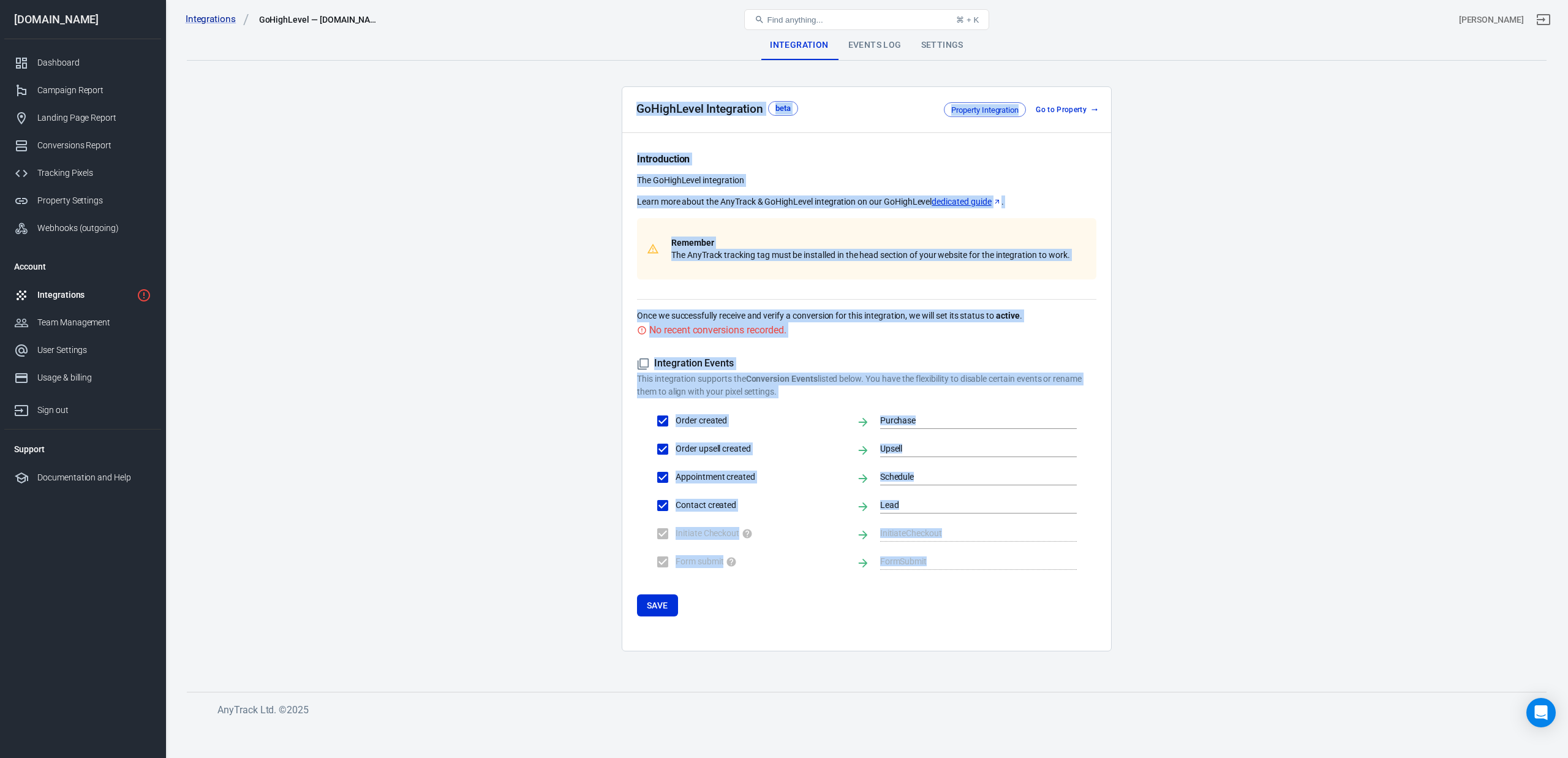
click at [917, 600] on form "Integration Events This integration supports the Conversion Events listed below…" at bounding box center [866, 486] width 459 height 259
drag, startPoint x: 879, startPoint y: 614, endPoint x: 582, endPoint y: 93, distance: 599.7
click at [582, 93] on main "Integration Events Log Settings GoHighLevel Integration beta Property Integrati…" at bounding box center [867, 351] width 1360 height 641
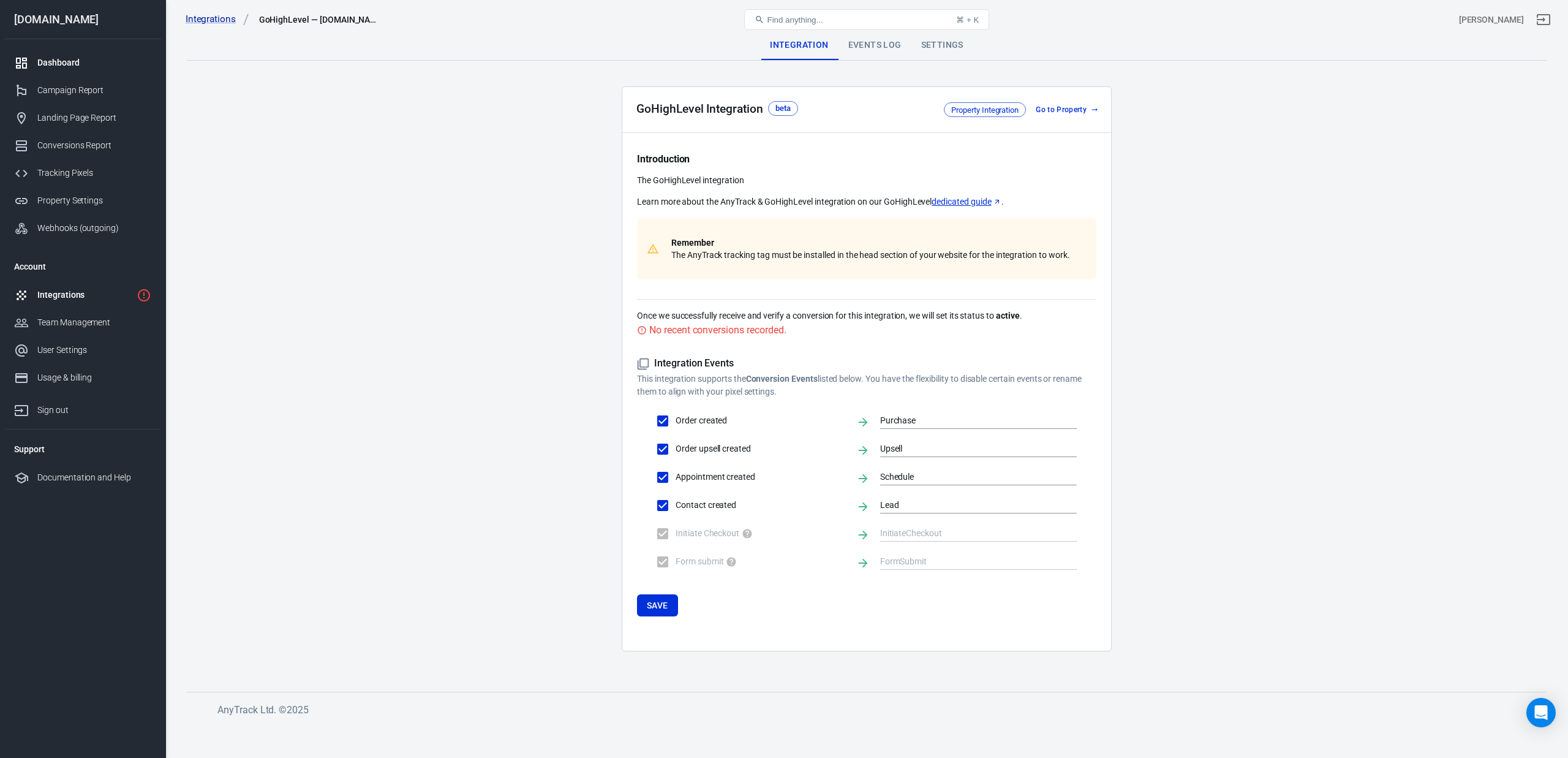
click at [50, 50] on link "Dashboard" at bounding box center [83, 63] width 157 height 28
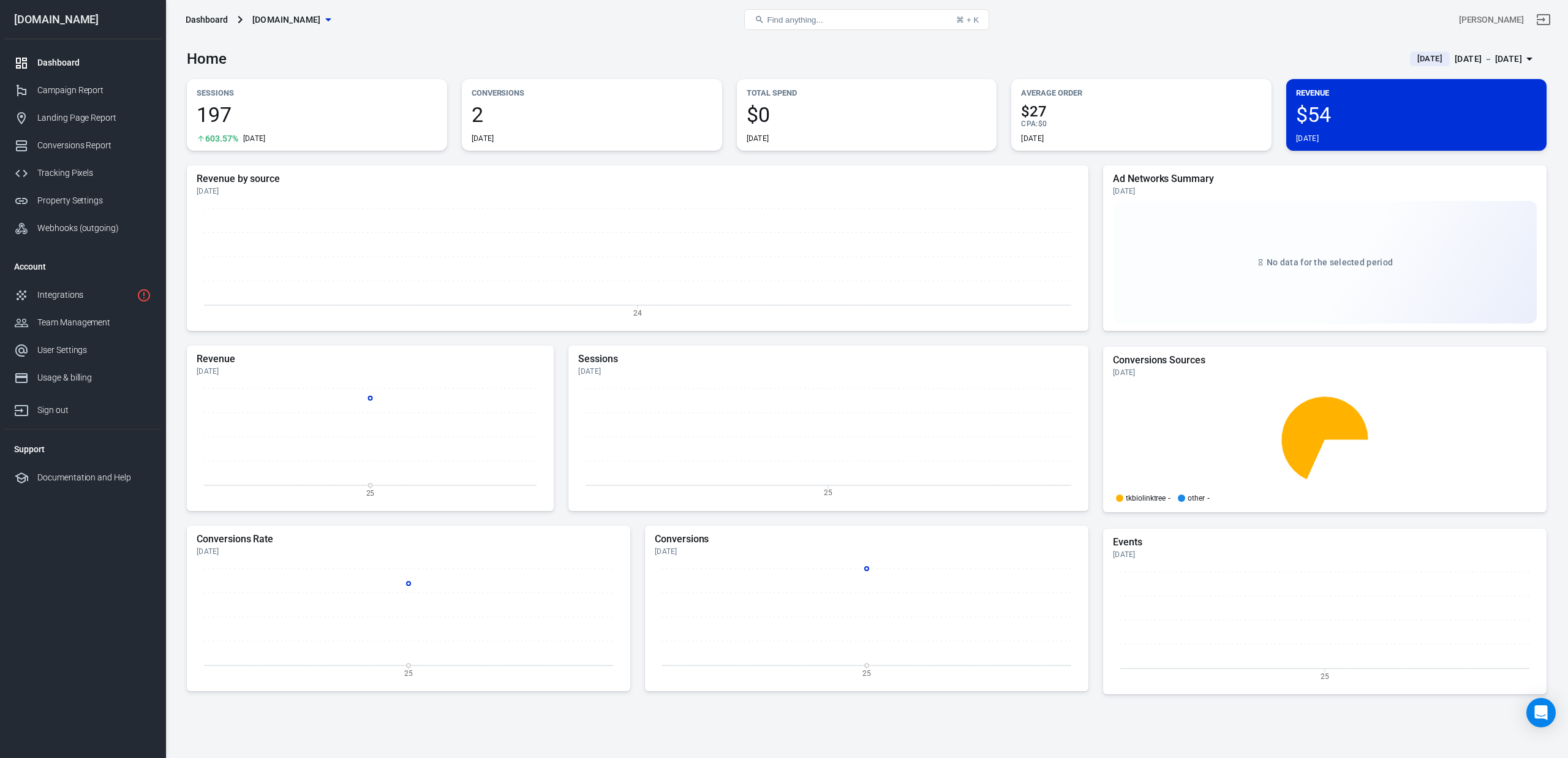
click at [482, 111] on span "2" at bounding box center [592, 115] width 241 height 21
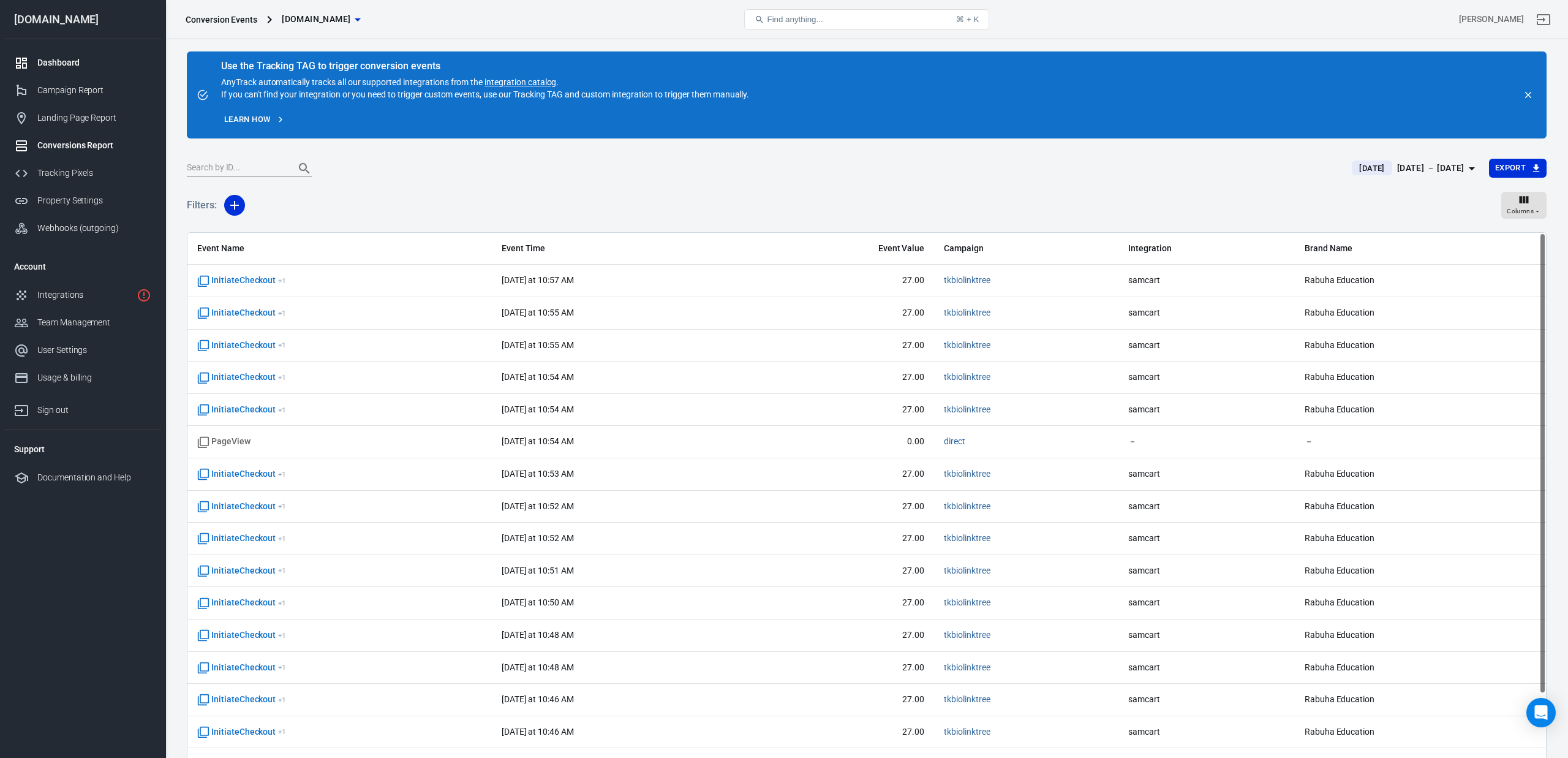
click at [60, 54] on link "Dashboard" at bounding box center [83, 63] width 157 height 28
